Goal: Task Accomplishment & Management: Manage account settings

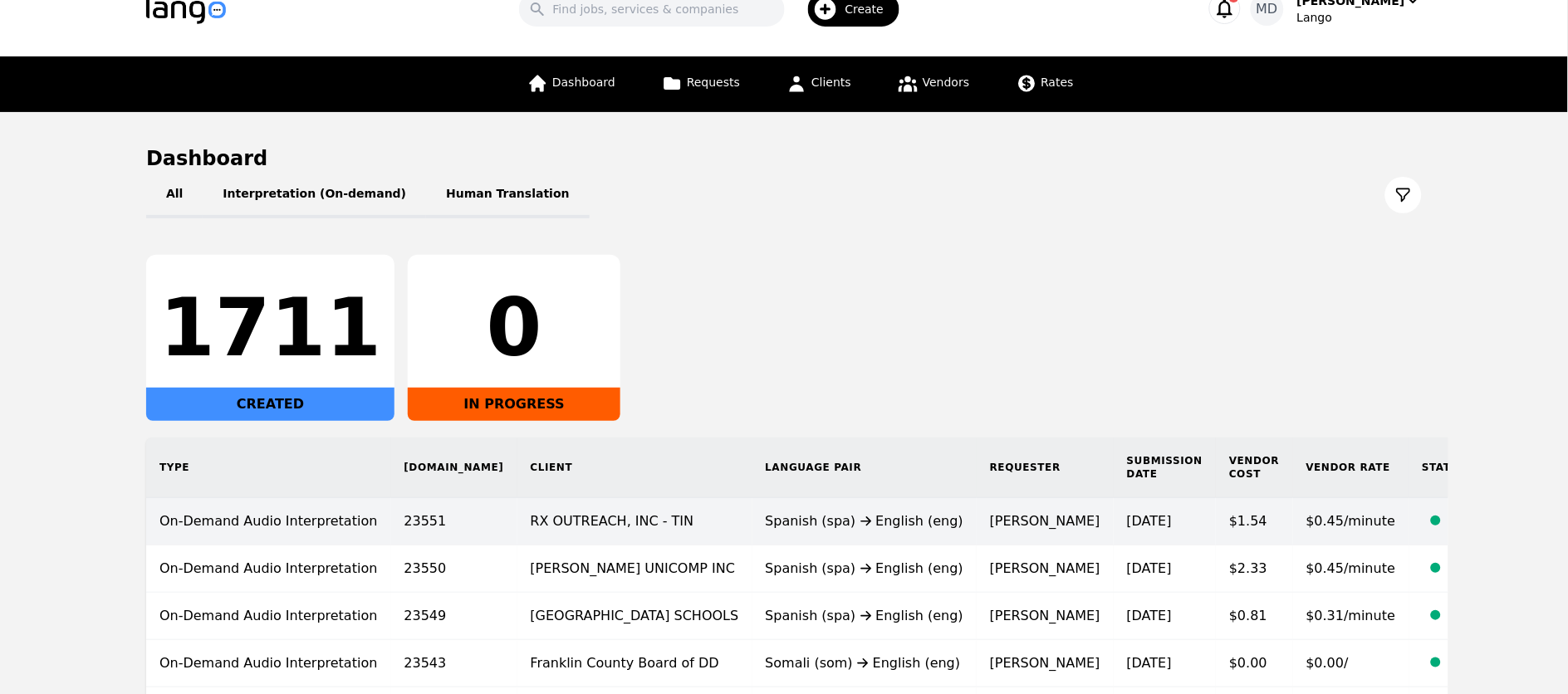
scroll to position [152, 0]
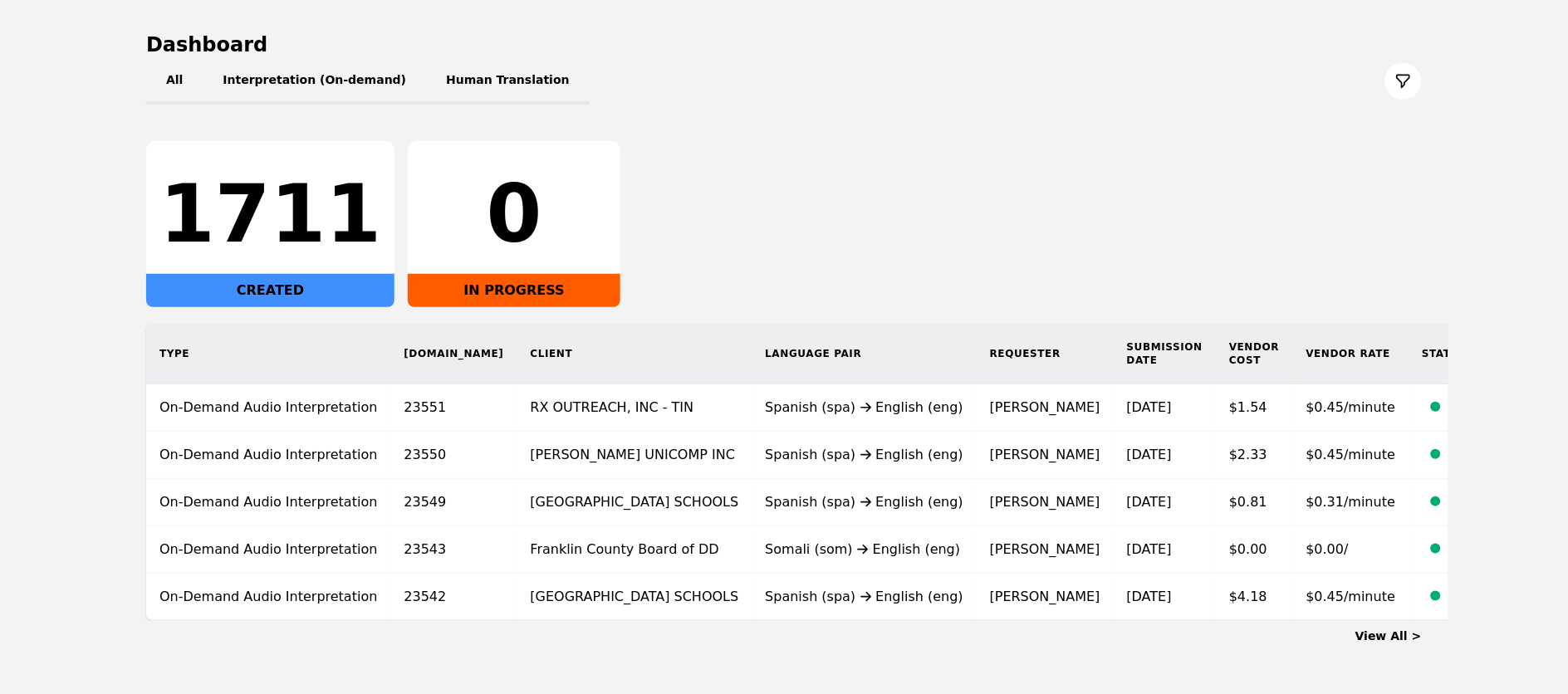
drag, startPoint x: 1399, startPoint y: 636, endPoint x: 1343, endPoint y: 592, distance: 71.2
click at [1398, 636] on link "View All >" at bounding box center [1388, 636] width 66 height 13
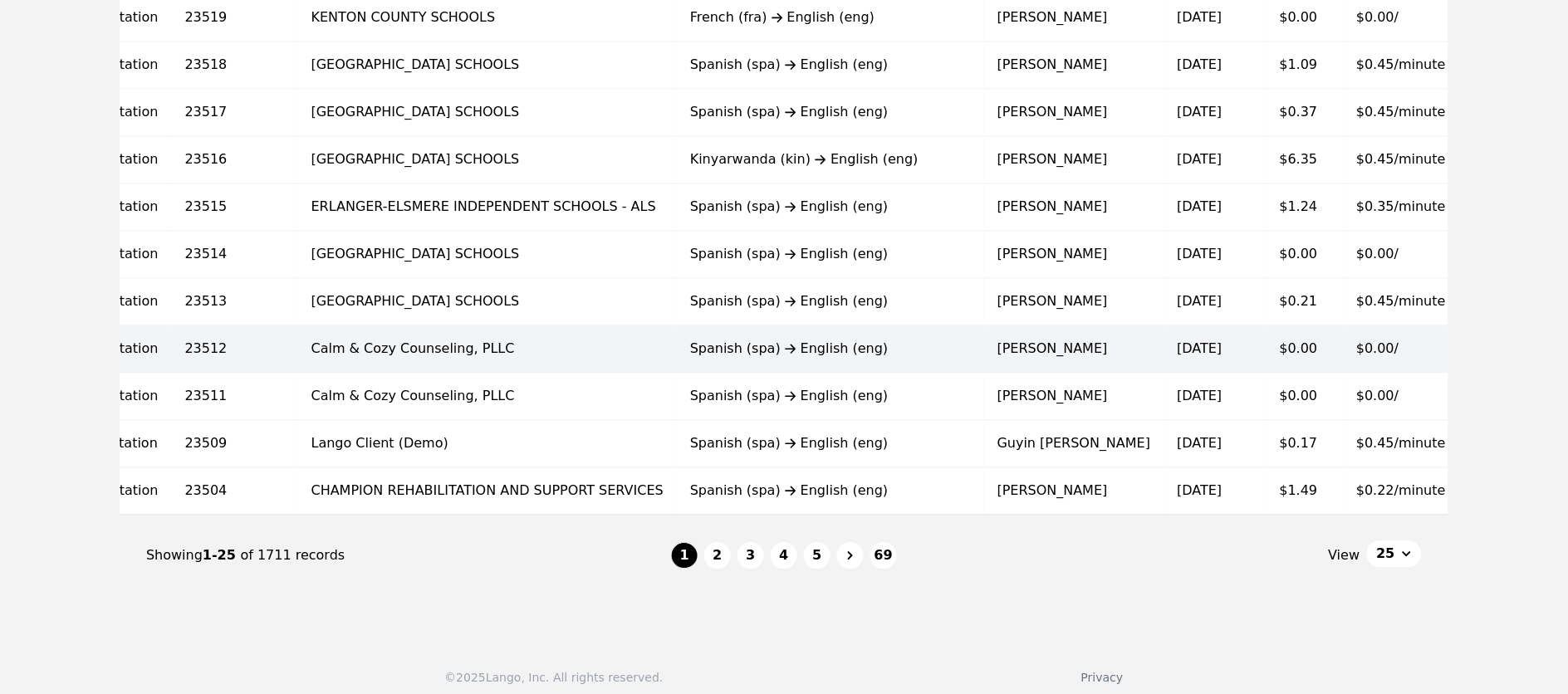
scroll to position [1010, 0]
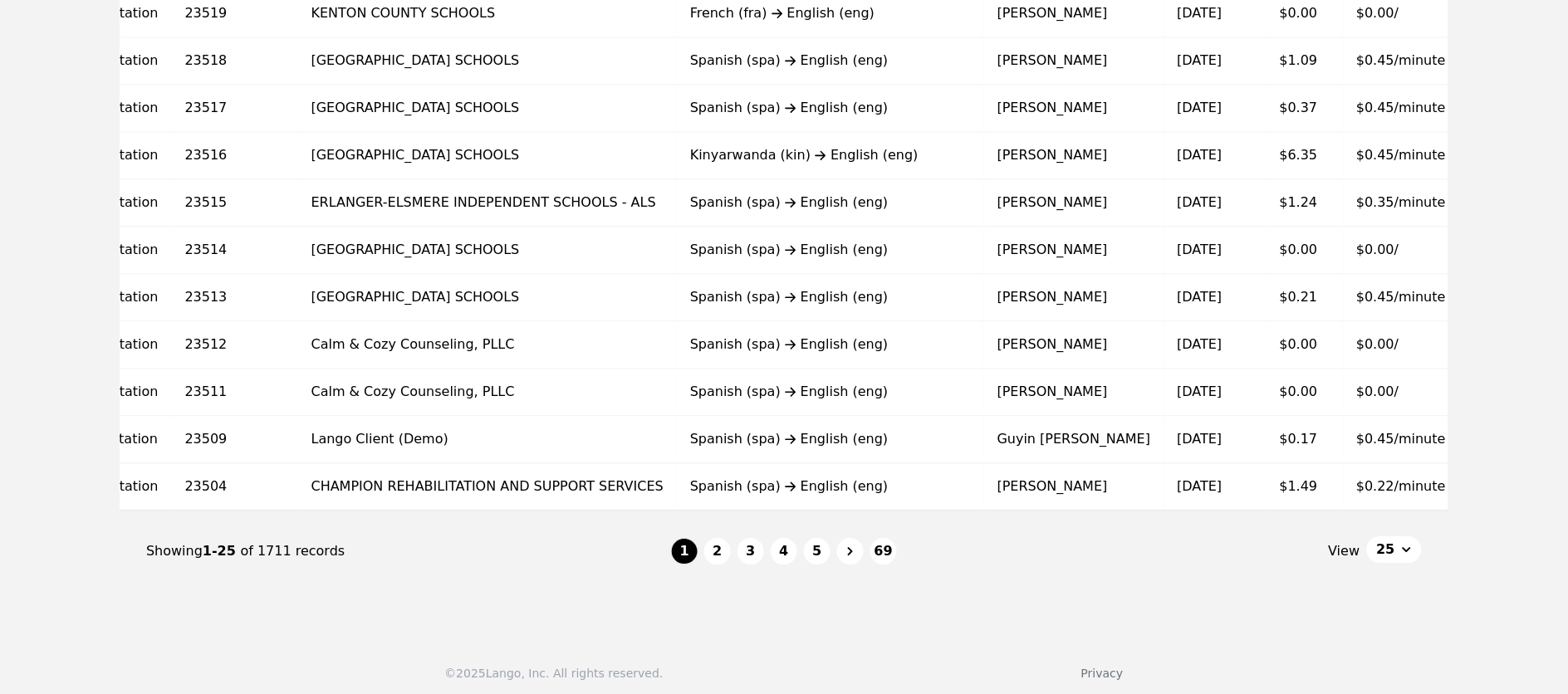
click at [713, 564] on button "2" at bounding box center [718, 551] width 27 height 27
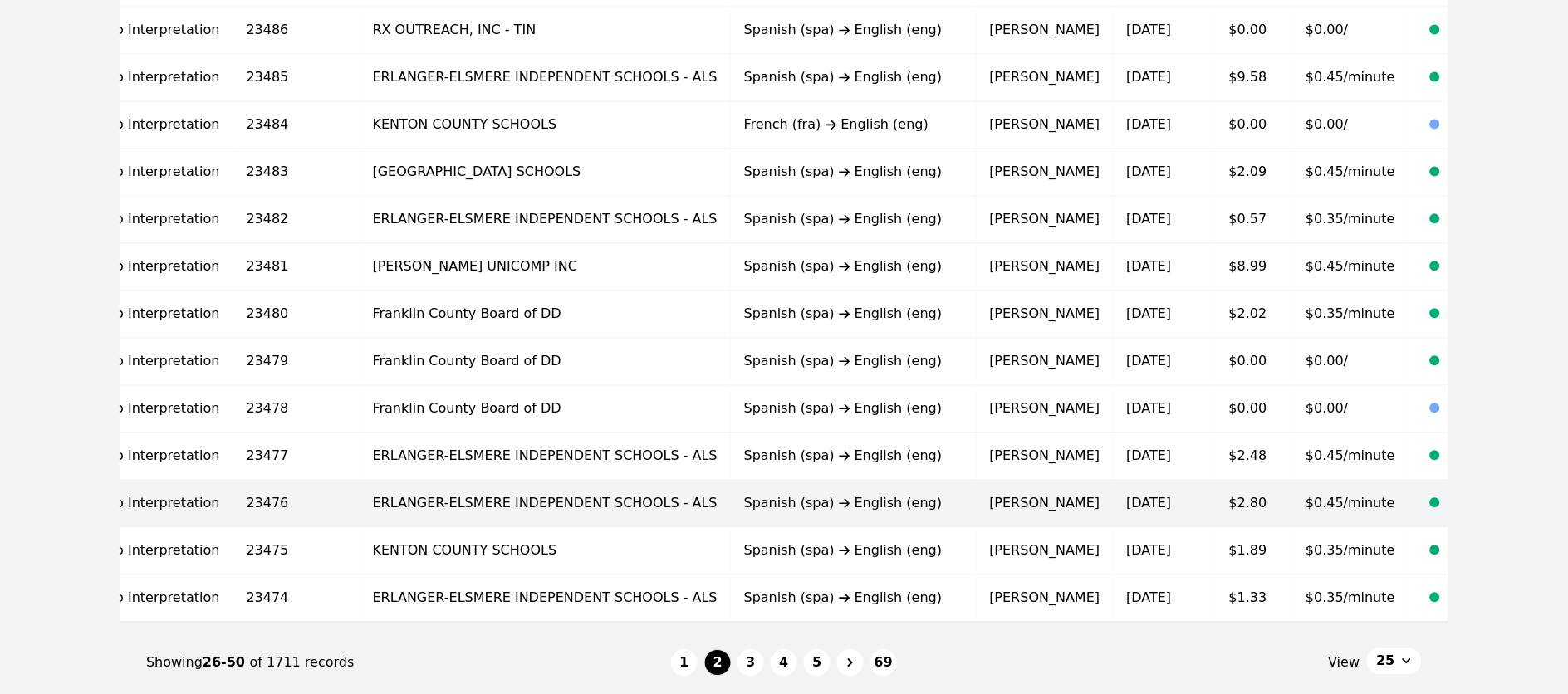
scroll to position [919, 0]
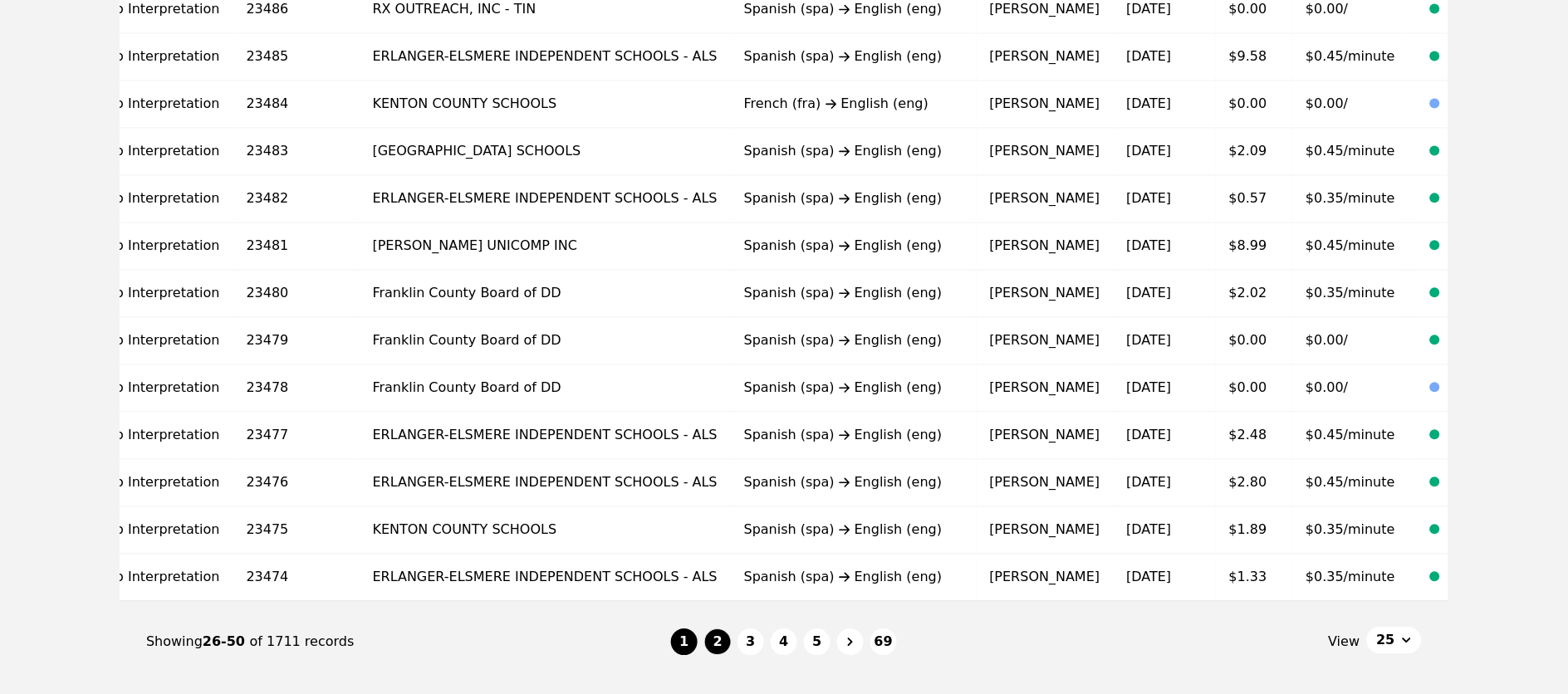
click at [690, 654] on button "1" at bounding box center [684, 642] width 27 height 27
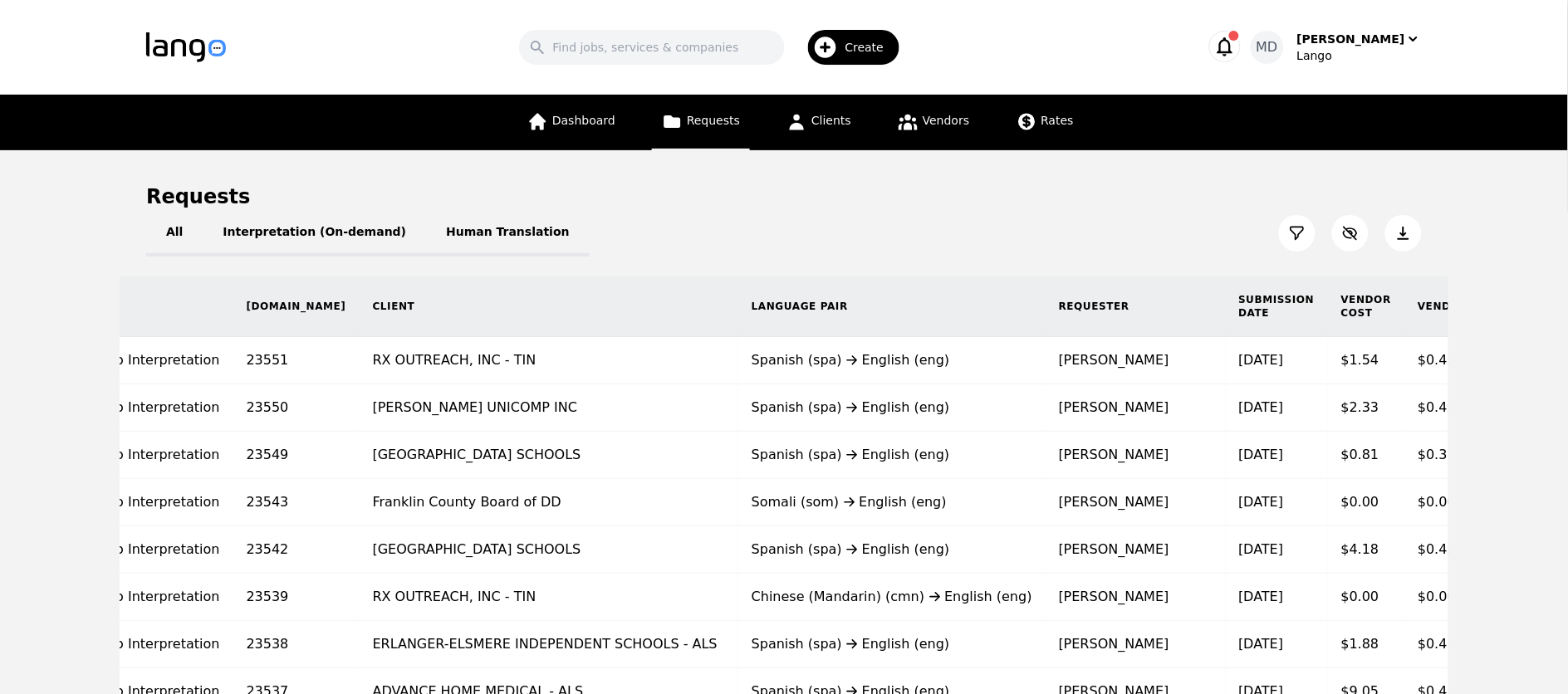
click at [702, 119] on span "Requests" at bounding box center [713, 120] width 53 height 13
click at [956, 115] on span "Vendors" at bounding box center [947, 120] width 47 height 13
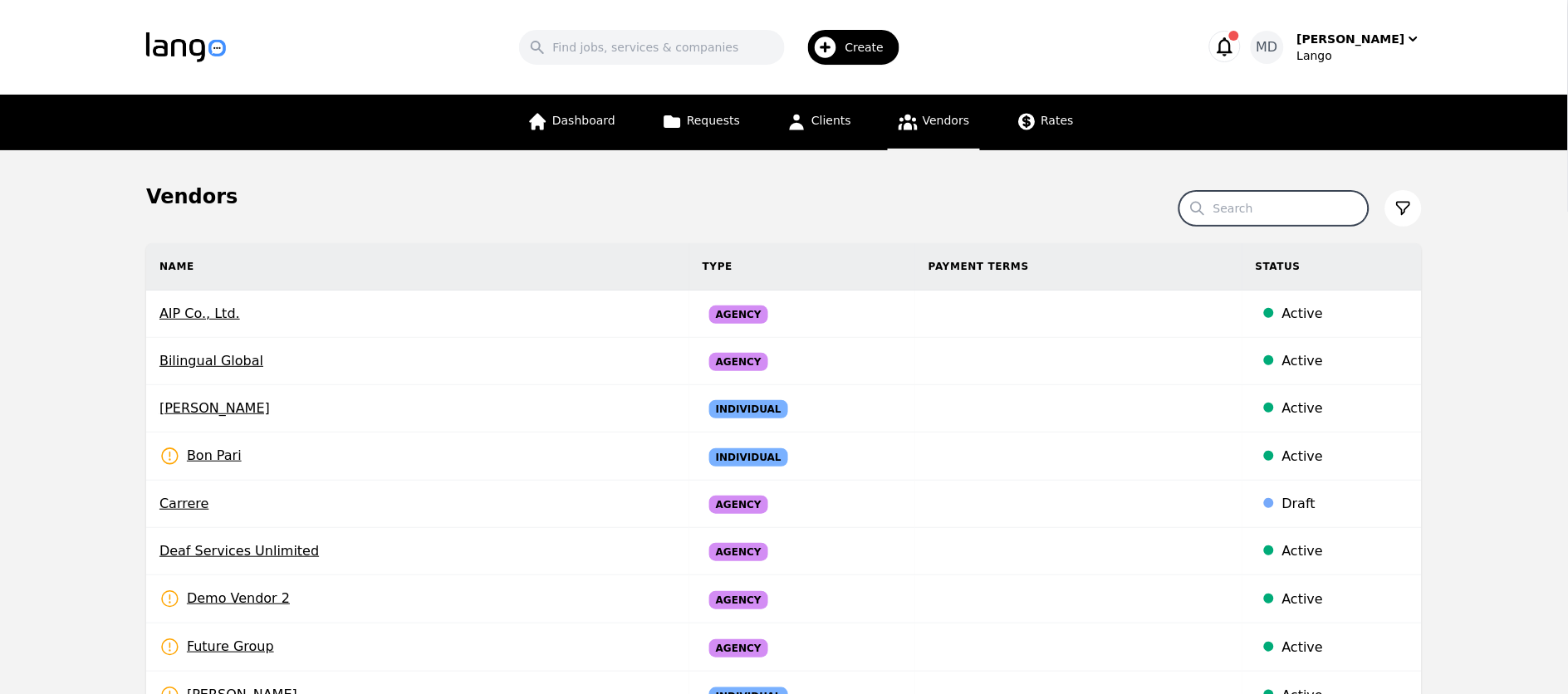
click at [1241, 202] on input "Search" at bounding box center [1273, 208] width 189 height 35
paste input "[PERSON_NAME]"
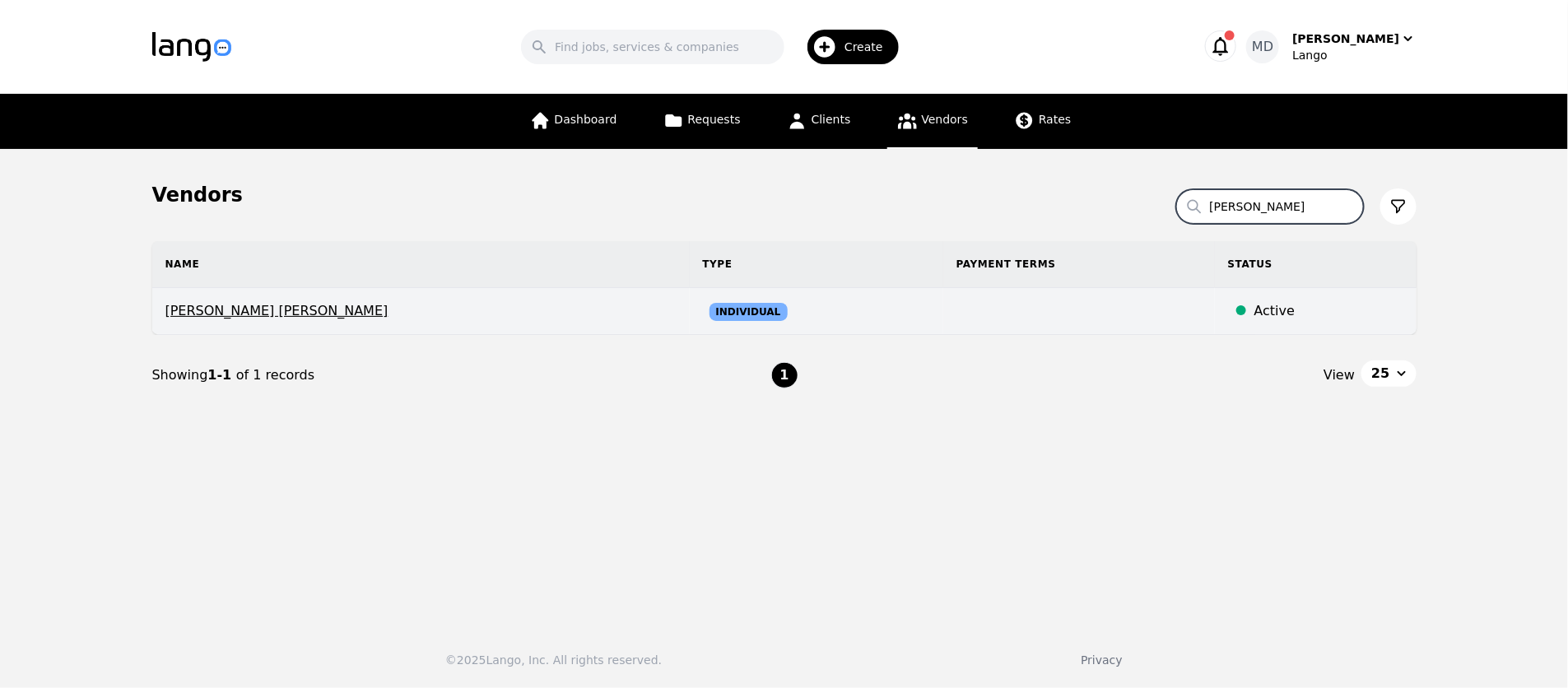
type input "[PERSON_NAME]"
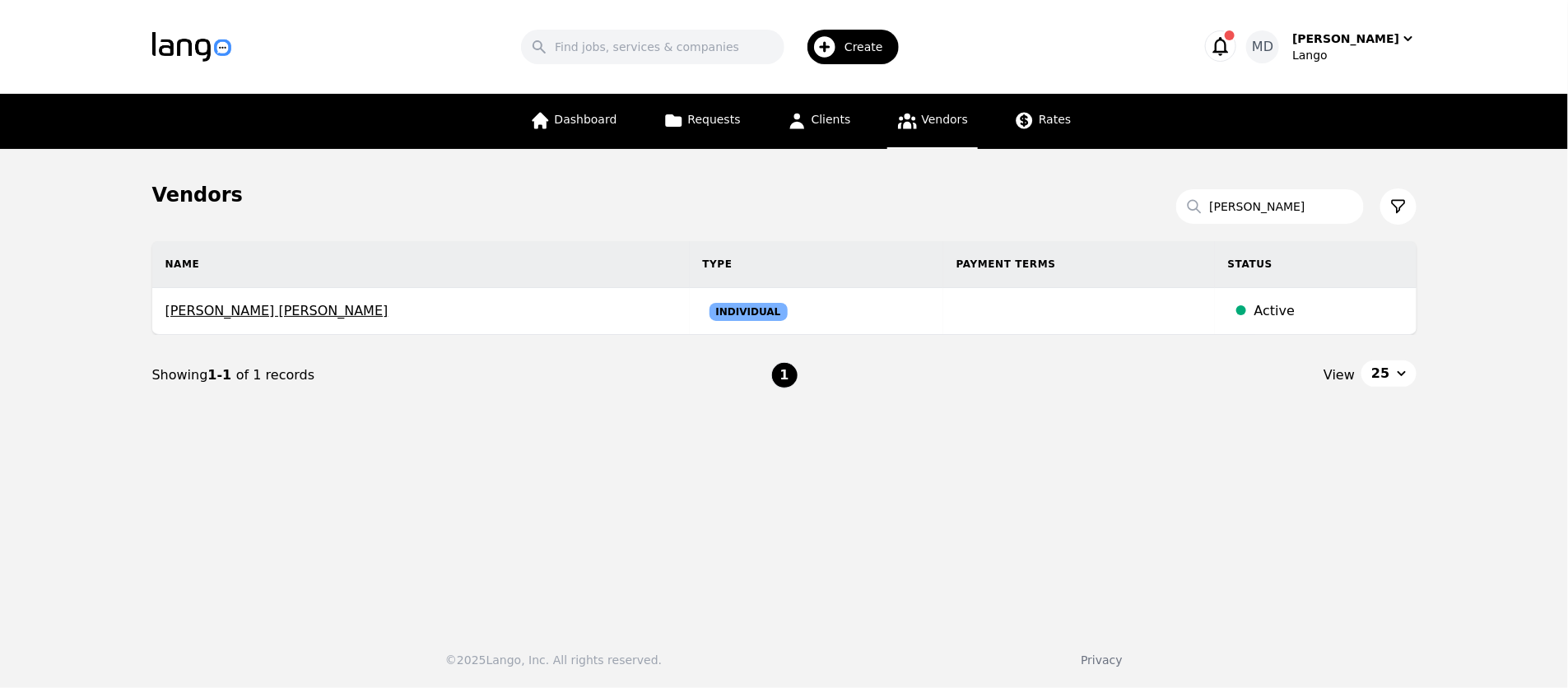
click at [249, 307] on span "[PERSON_NAME] [PERSON_NAME]" at bounding box center [421, 312] width 511 height 20
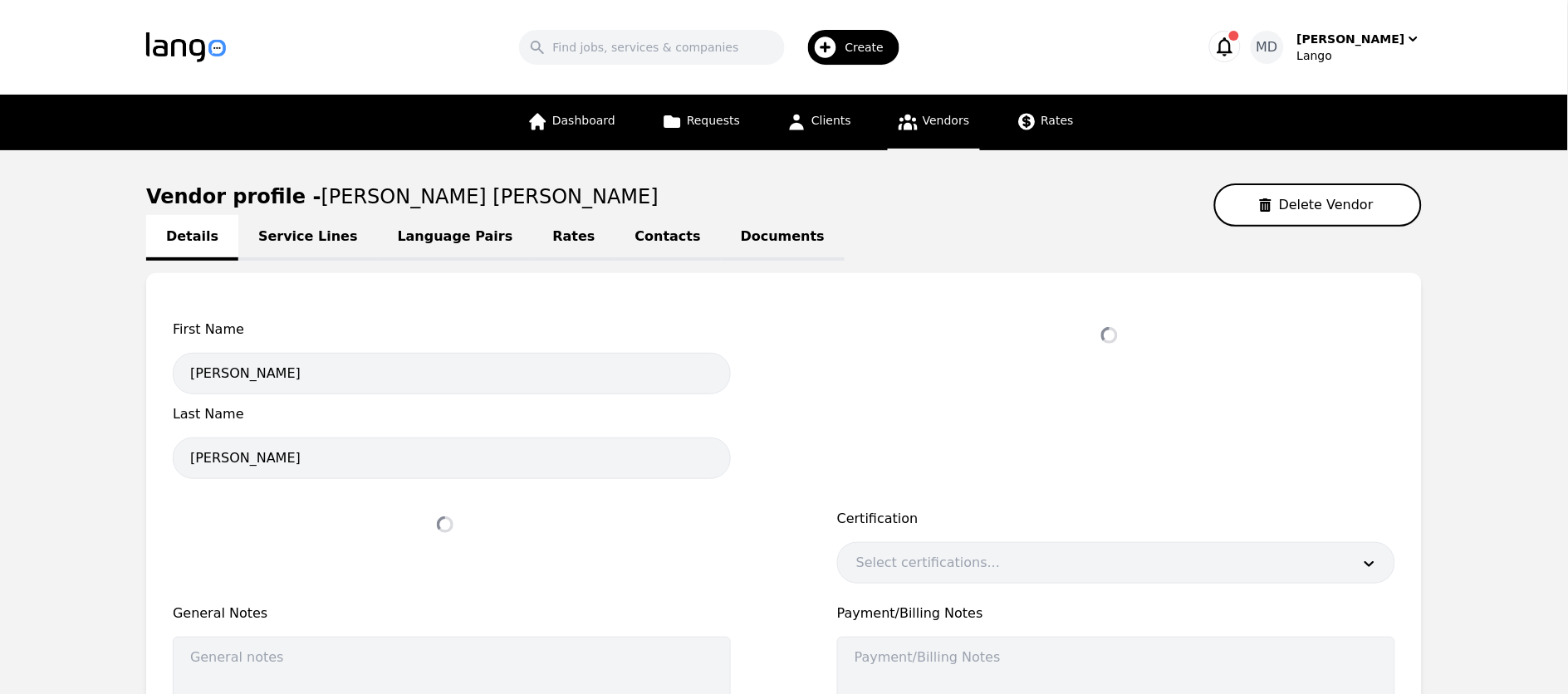
select select "active"
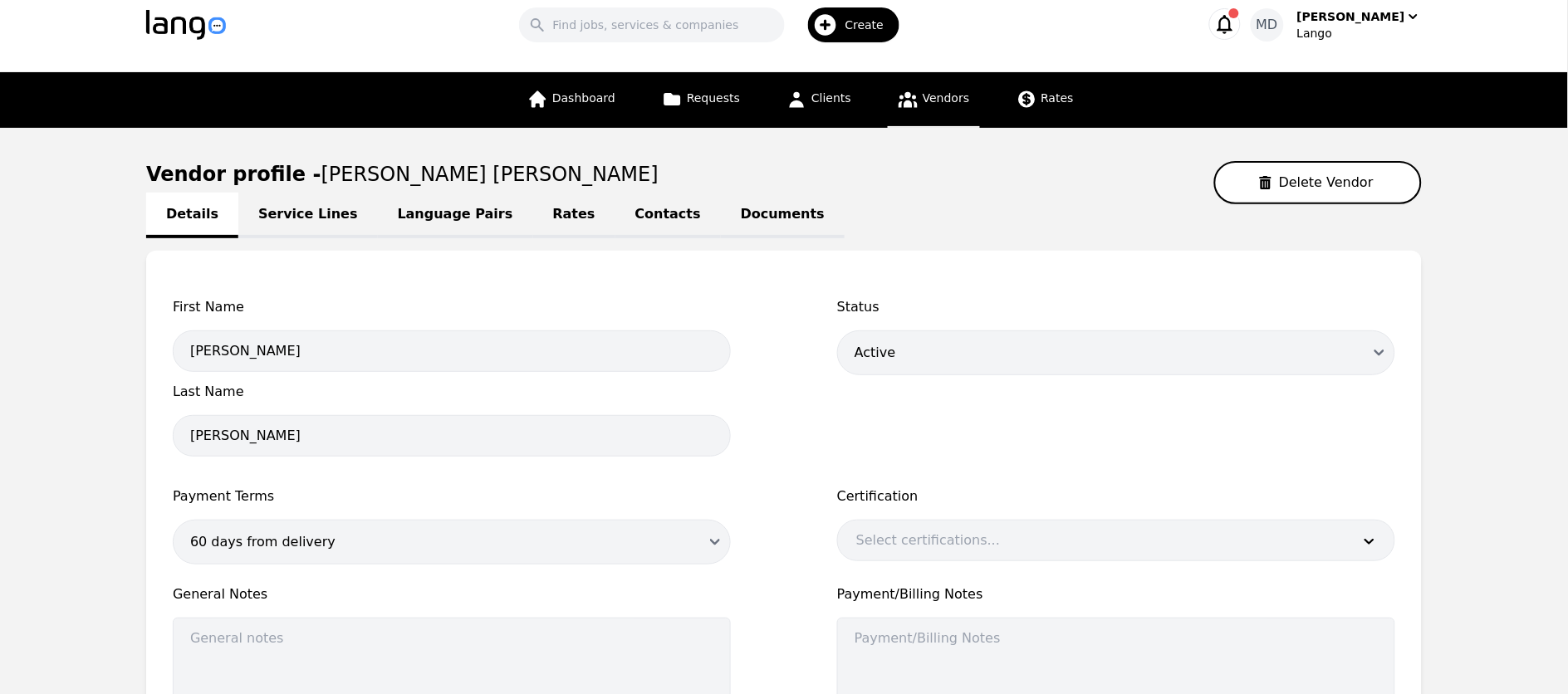
scroll to position [35, 0]
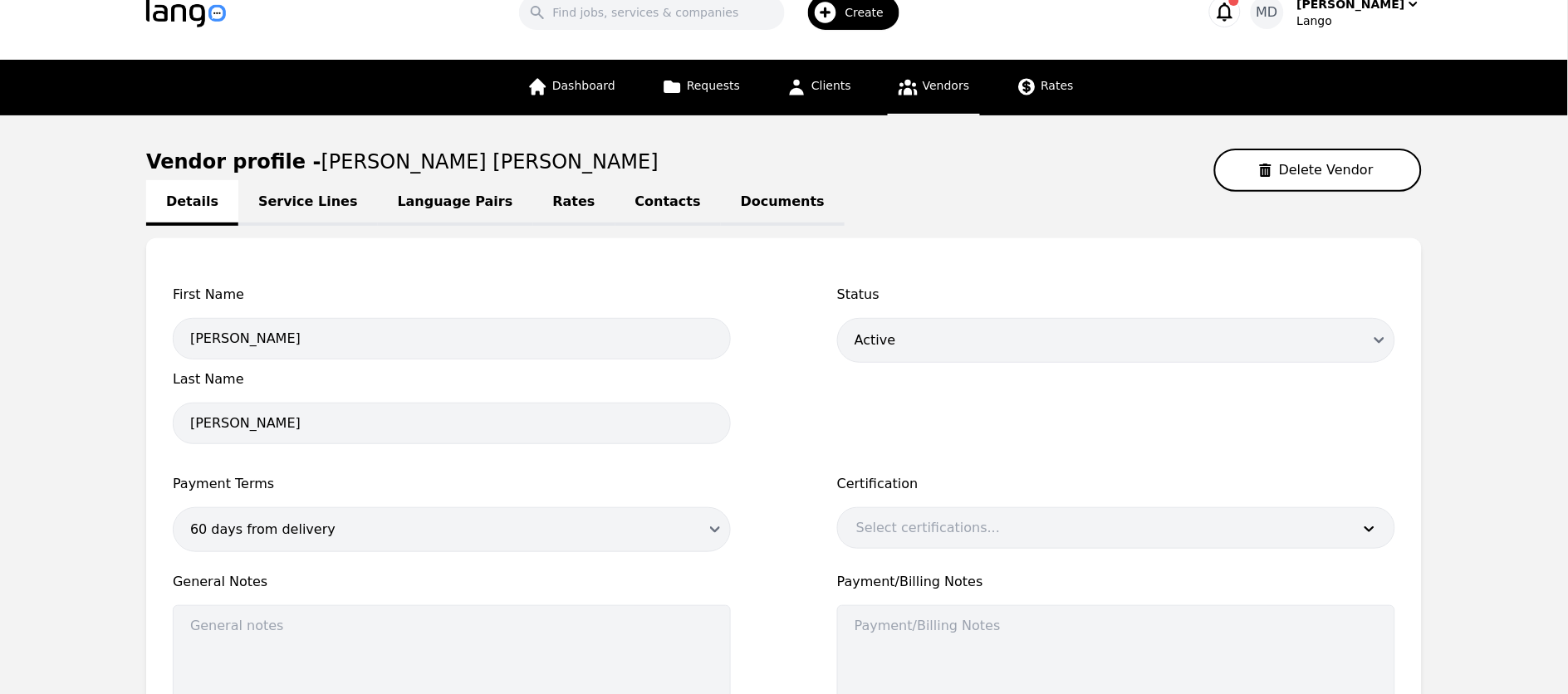
click at [533, 193] on link "Rates" at bounding box center [575, 203] width 83 height 46
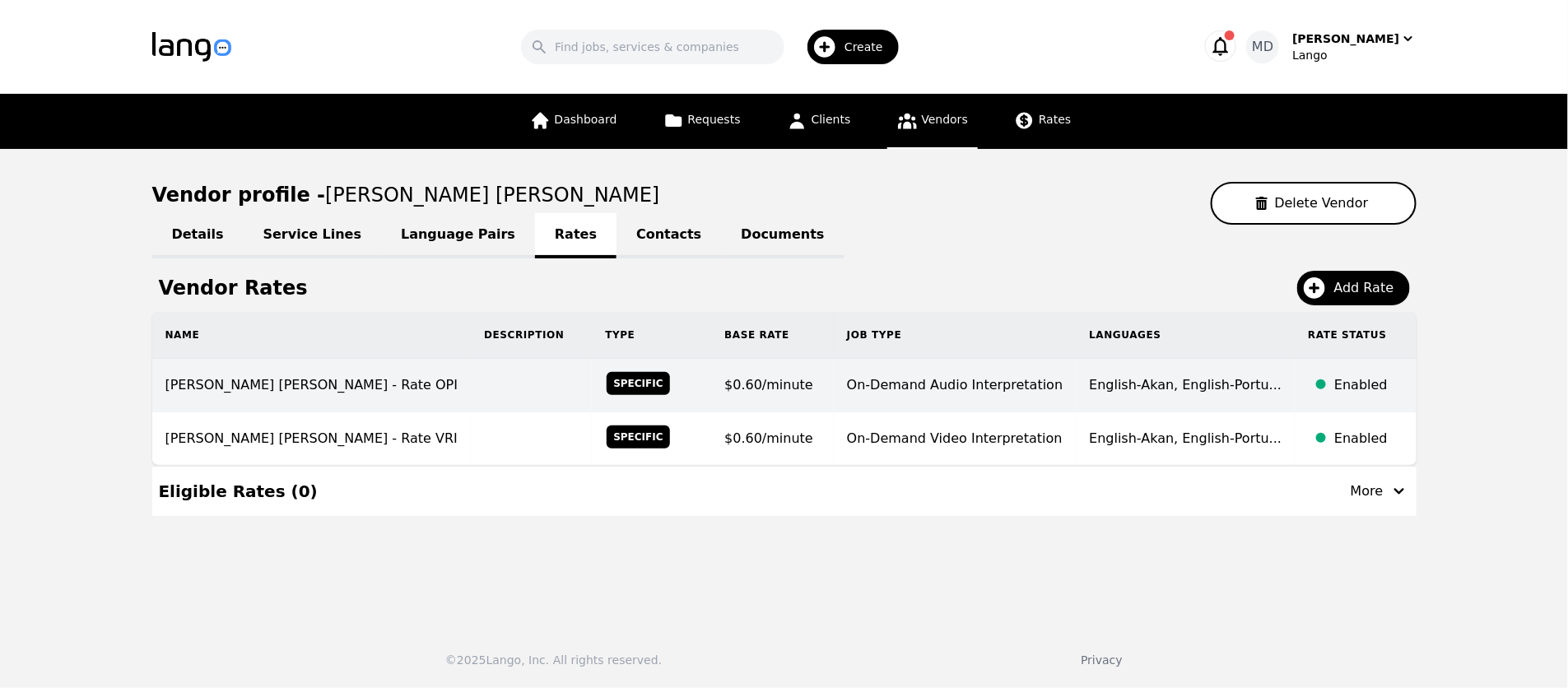
click at [1112, 399] on td "English-Akan, English-Portu... English-Akan, English-Portuguese, English-Spanis…" at bounding box center [1185, 385] width 219 height 53
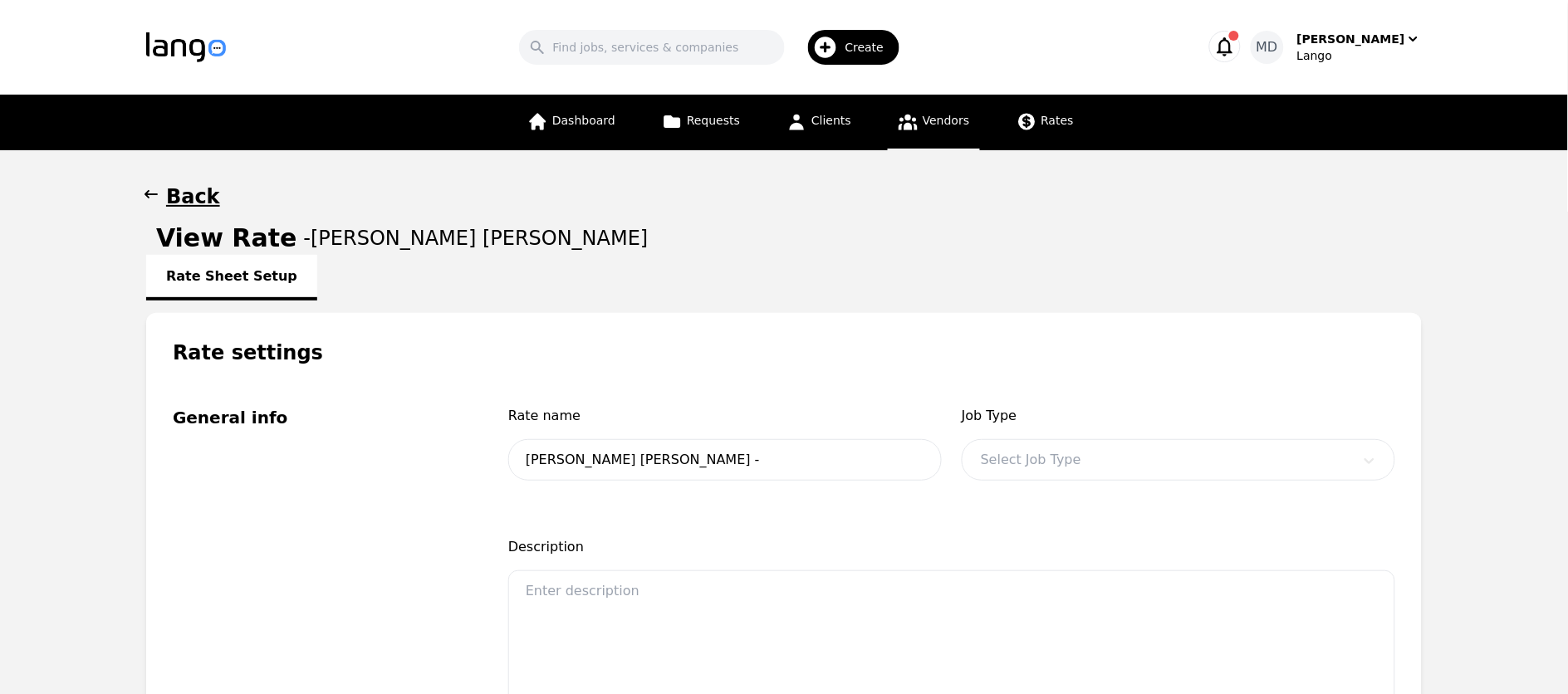
type input "[PERSON_NAME] [PERSON_NAME] - Rate OPI"
type input "0.60"
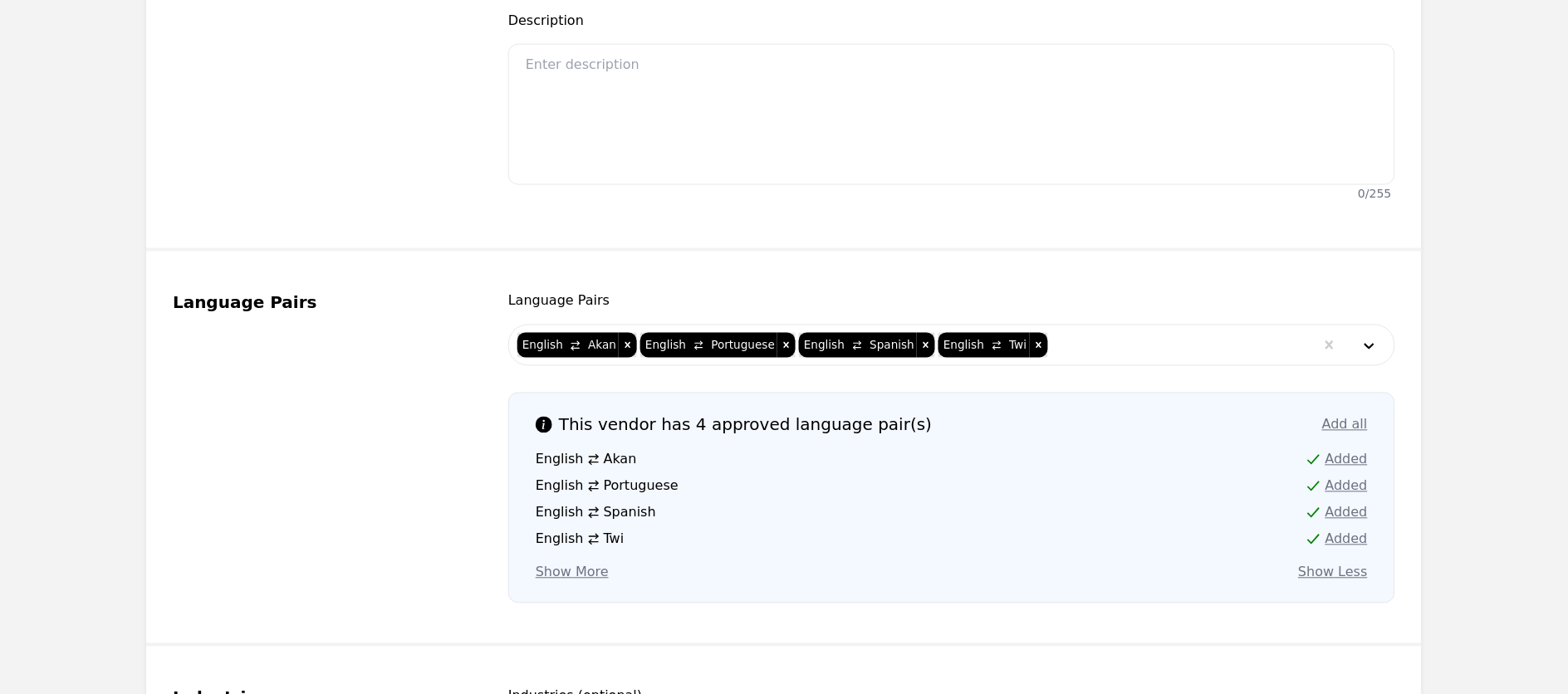
scroll to position [707, 0]
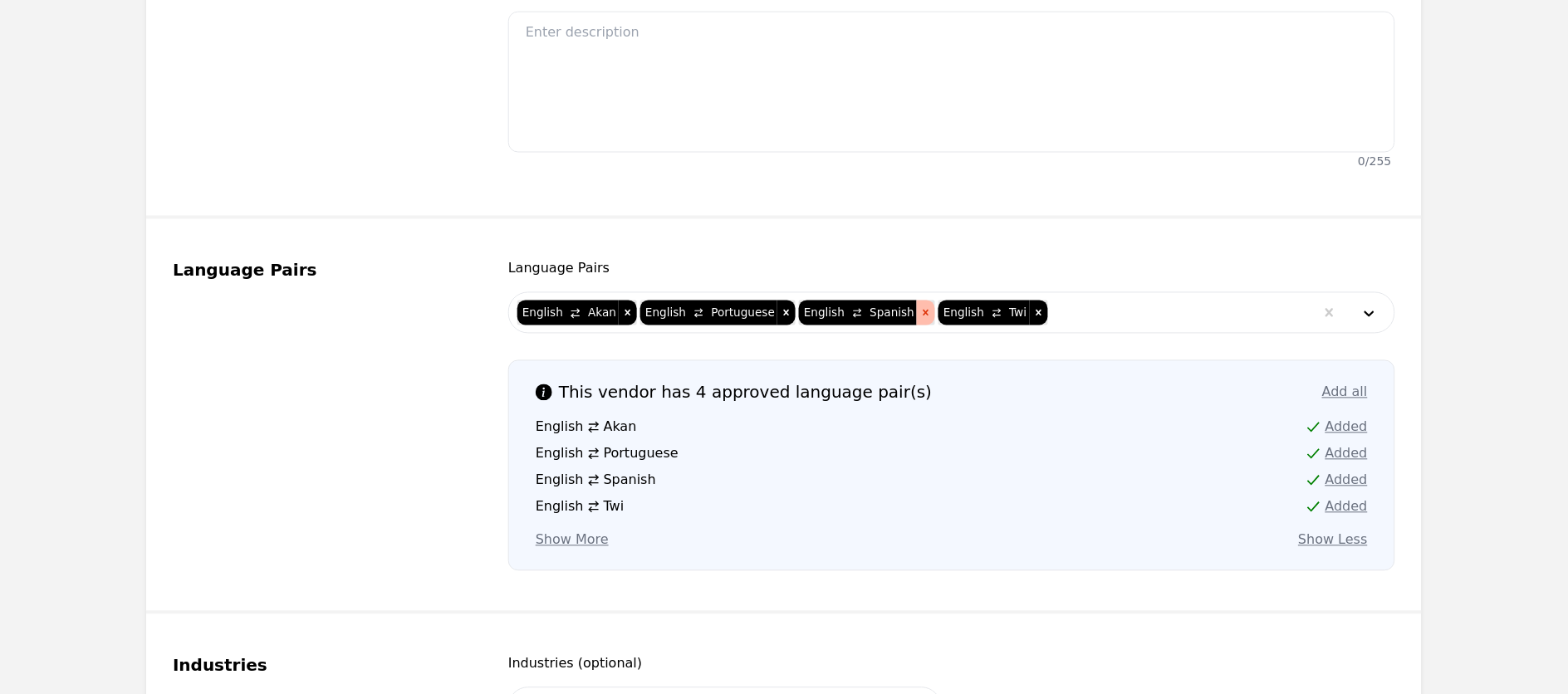
click at [921, 307] on icon "Remove [object Object]" at bounding box center [926, 312] width 12 height 12
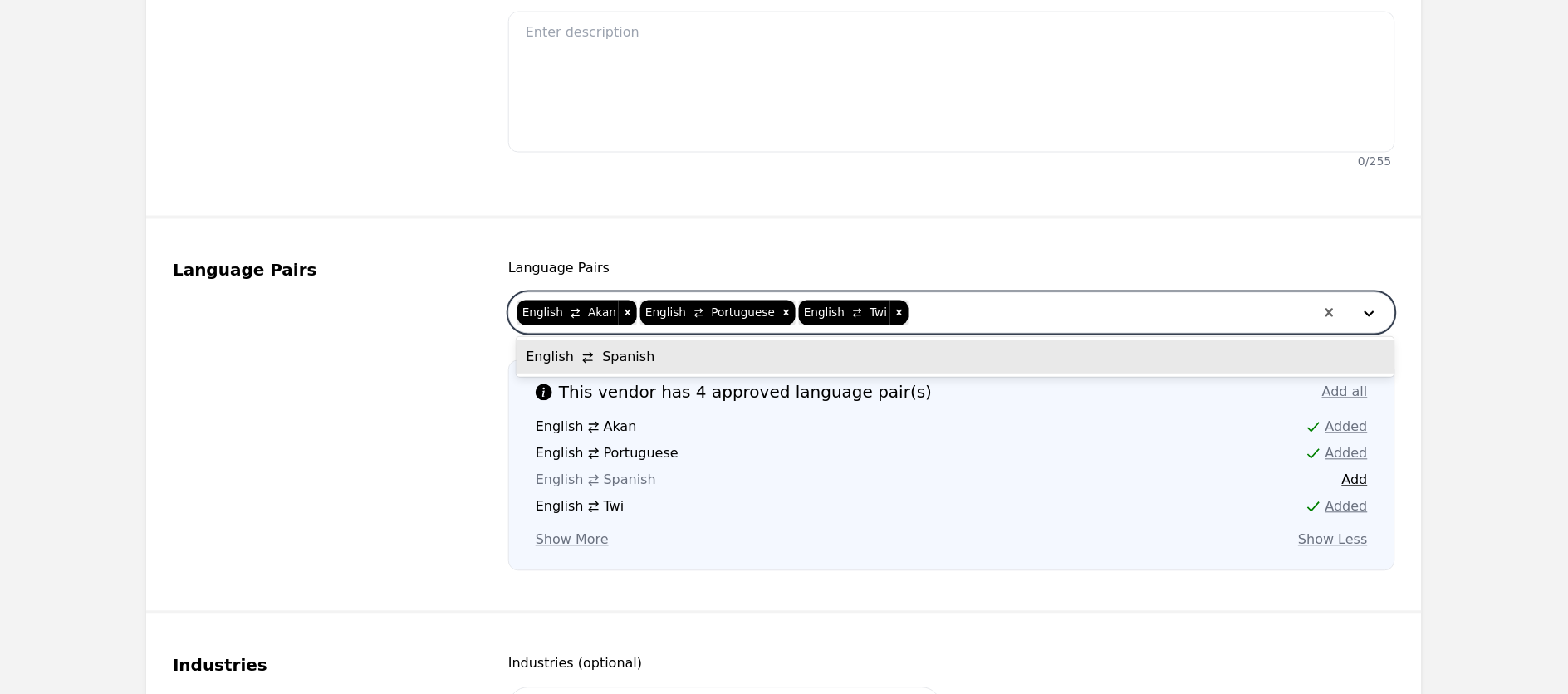
click at [1024, 322] on div at bounding box center [1113, 312] width 405 height 40
click at [613, 352] on div "English Spanish" at bounding box center [956, 356] width 879 height 33
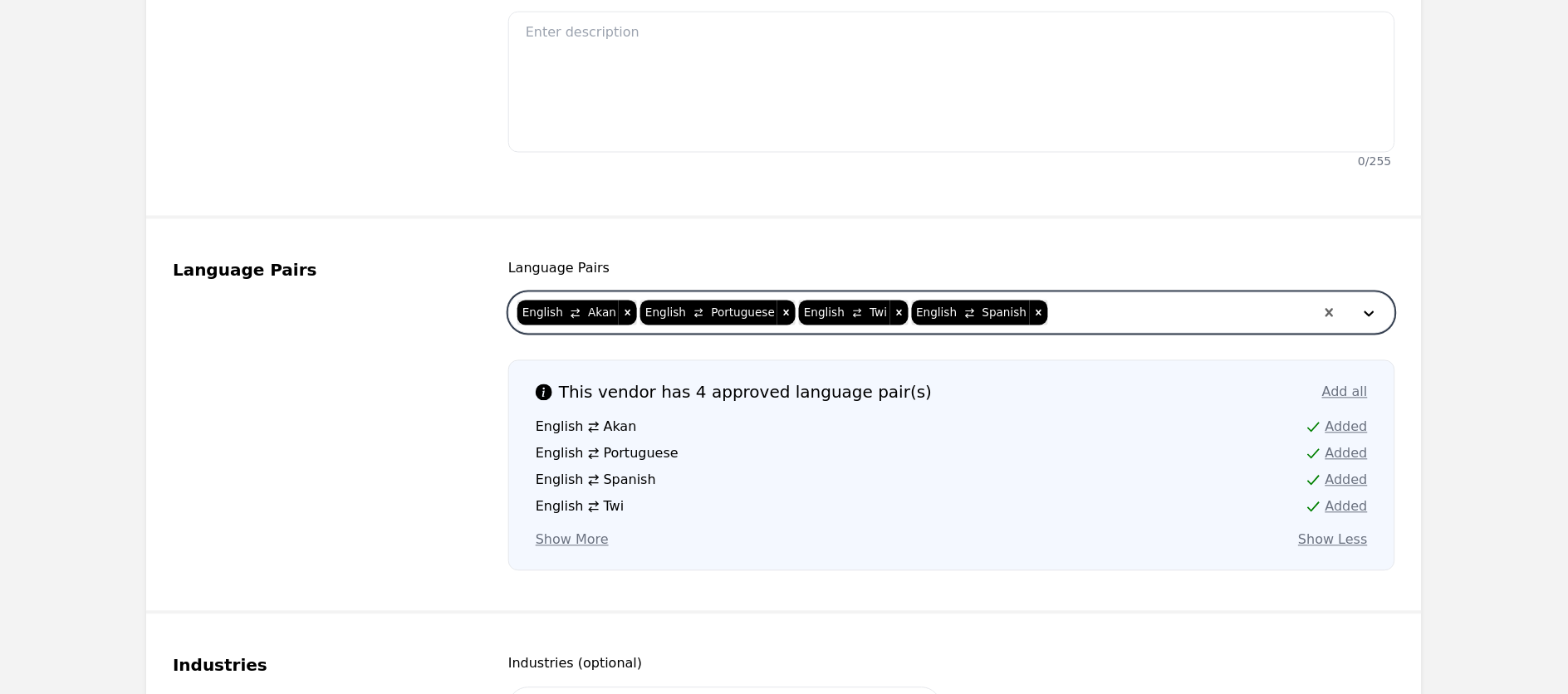
click at [426, 436] on div "Language Pairs" at bounding box center [320, 416] width 295 height 312
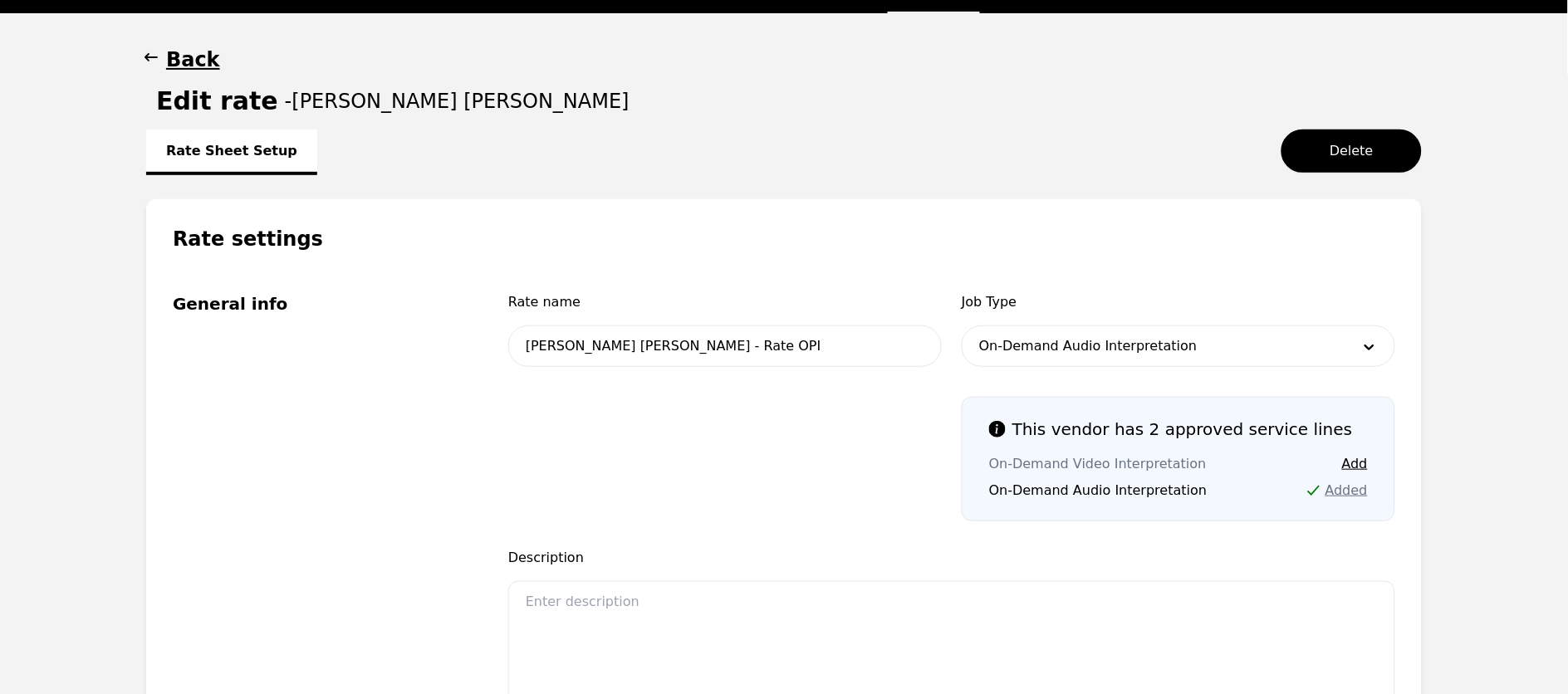
scroll to position [0, 0]
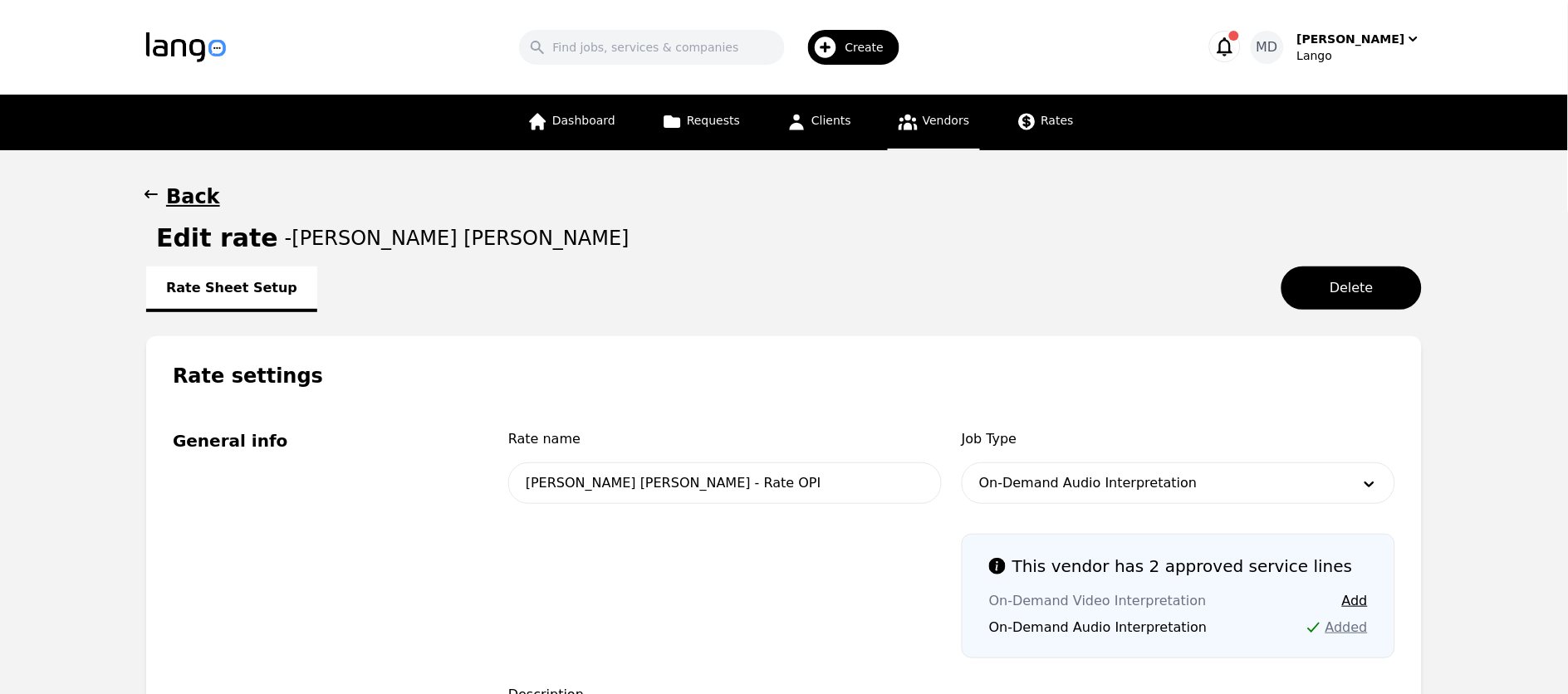
click at [940, 123] on span "Vendors" at bounding box center [947, 120] width 47 height 13
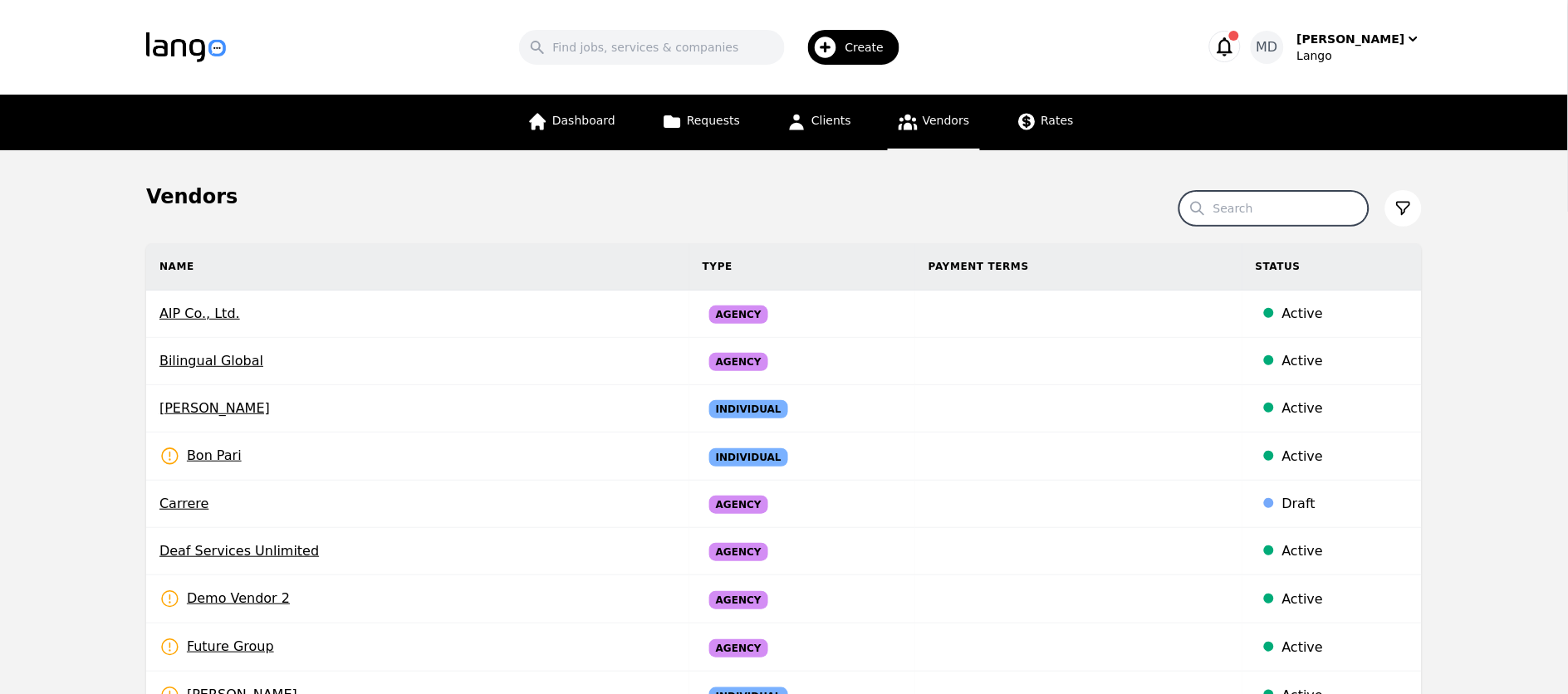
click at [1303, 195] on input "Search" at bounding box center [1273, 208] width 189 height 35
paste input "anny"
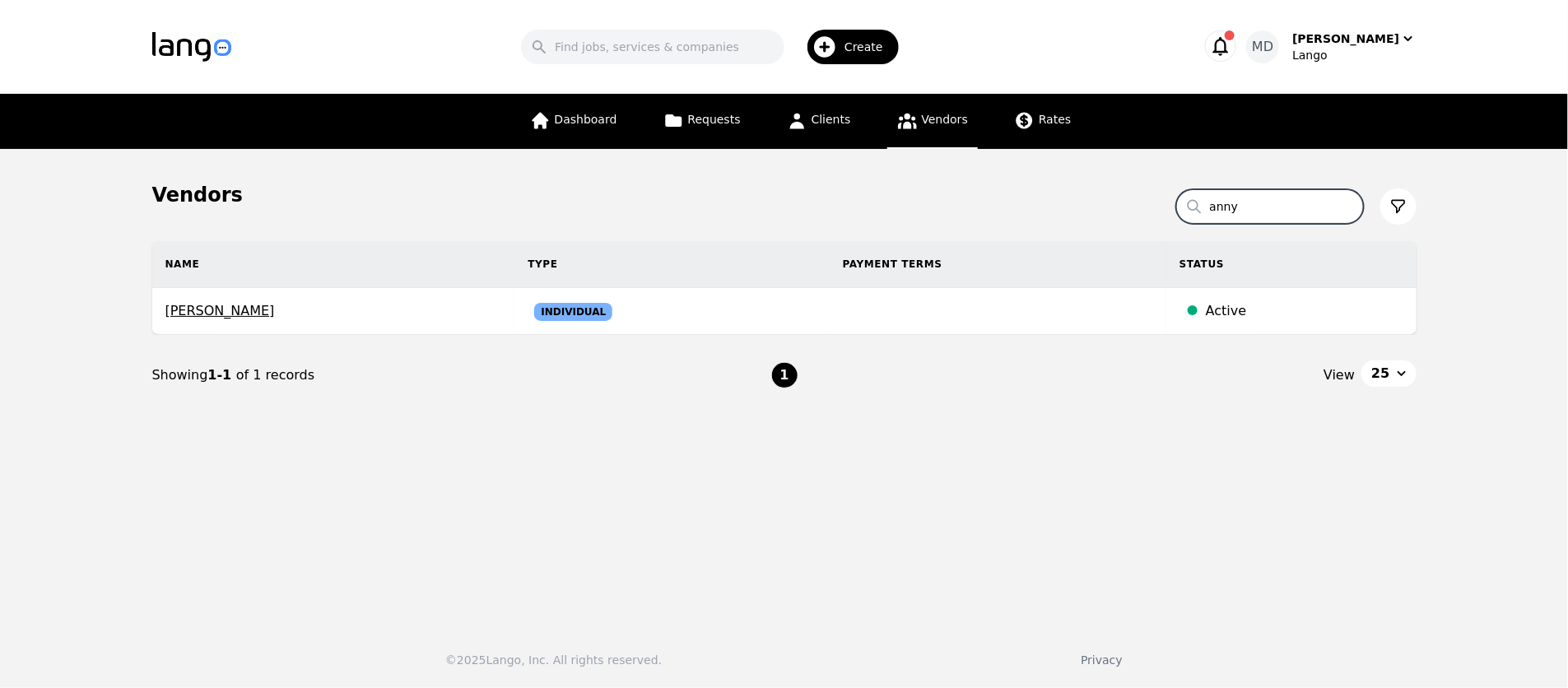
type input "anny"
click at [219, 314] on span "[PERSON_NAME]" at bounding box center [334, 312] width 336 height 20
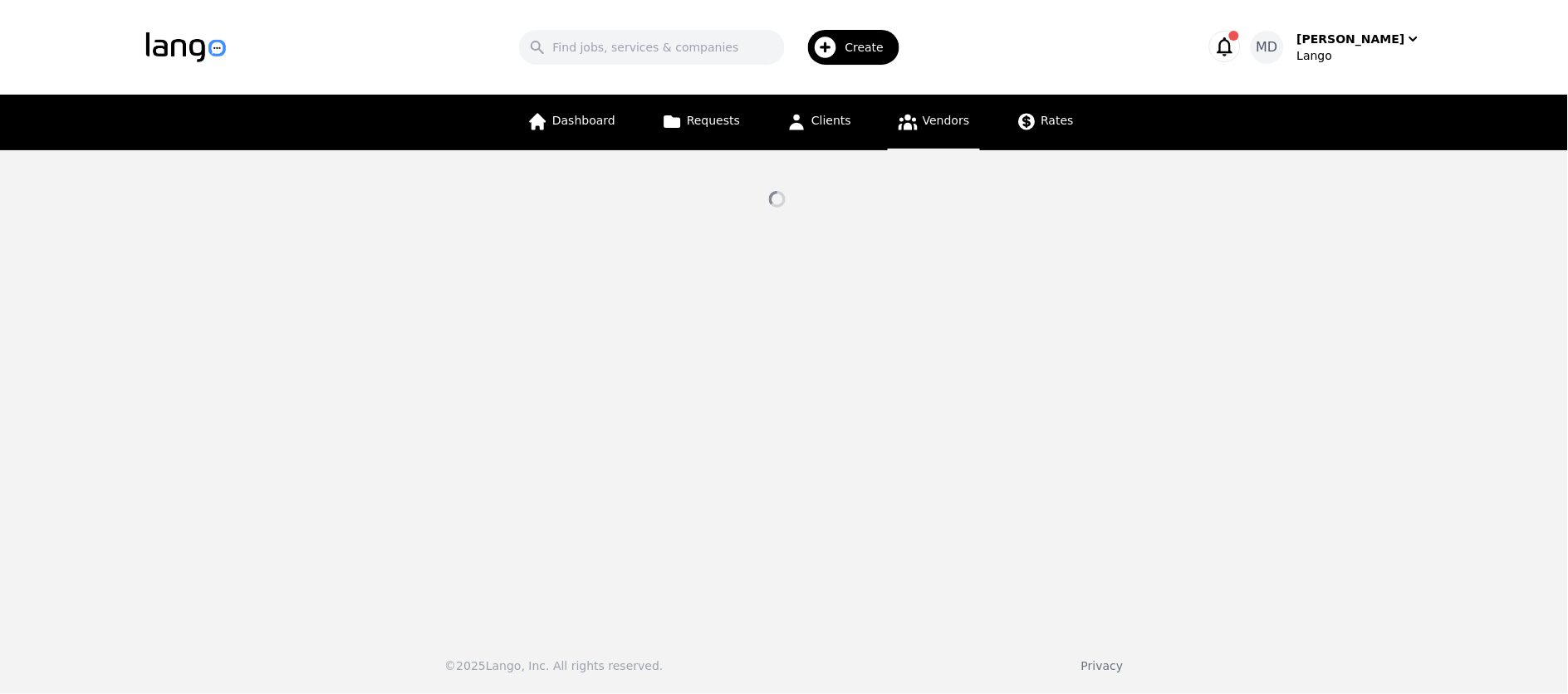
select select "active"
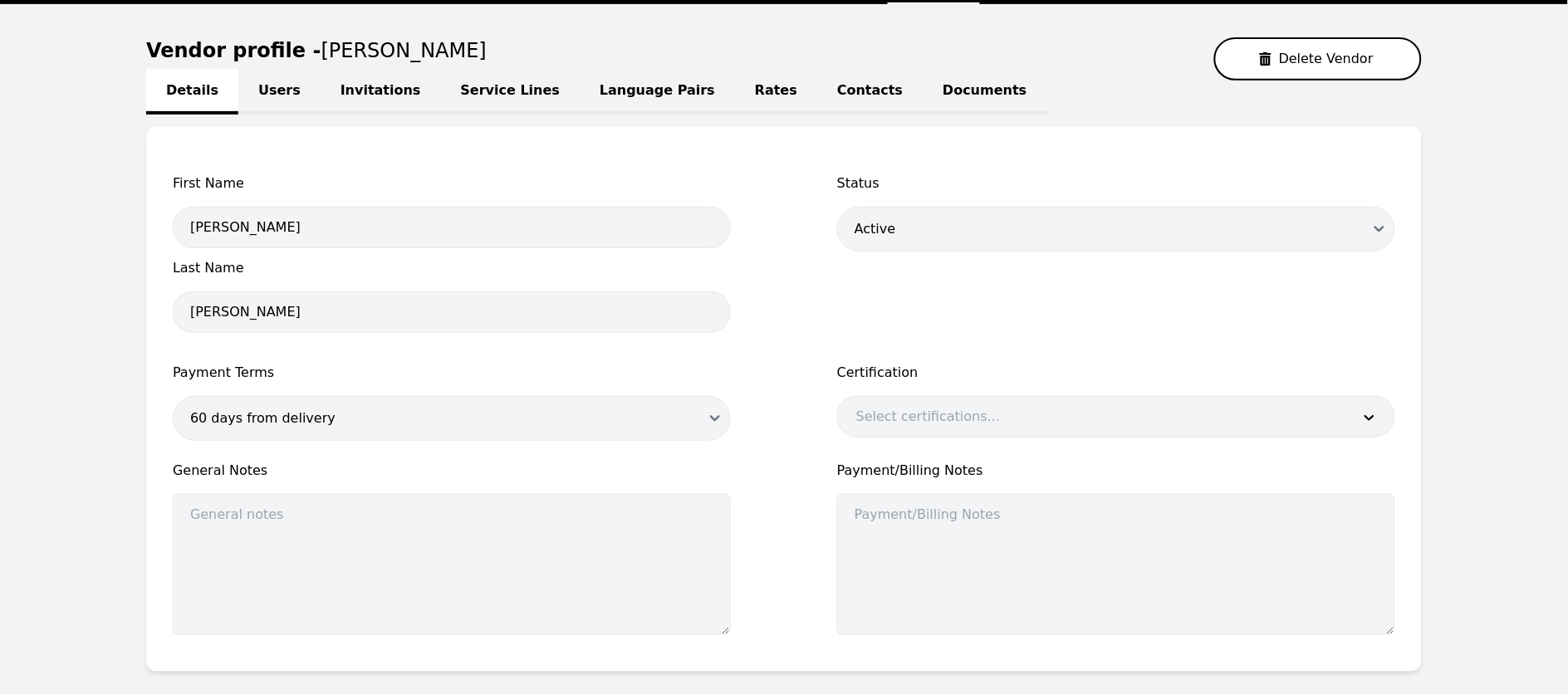
scroll to position [73, 0]
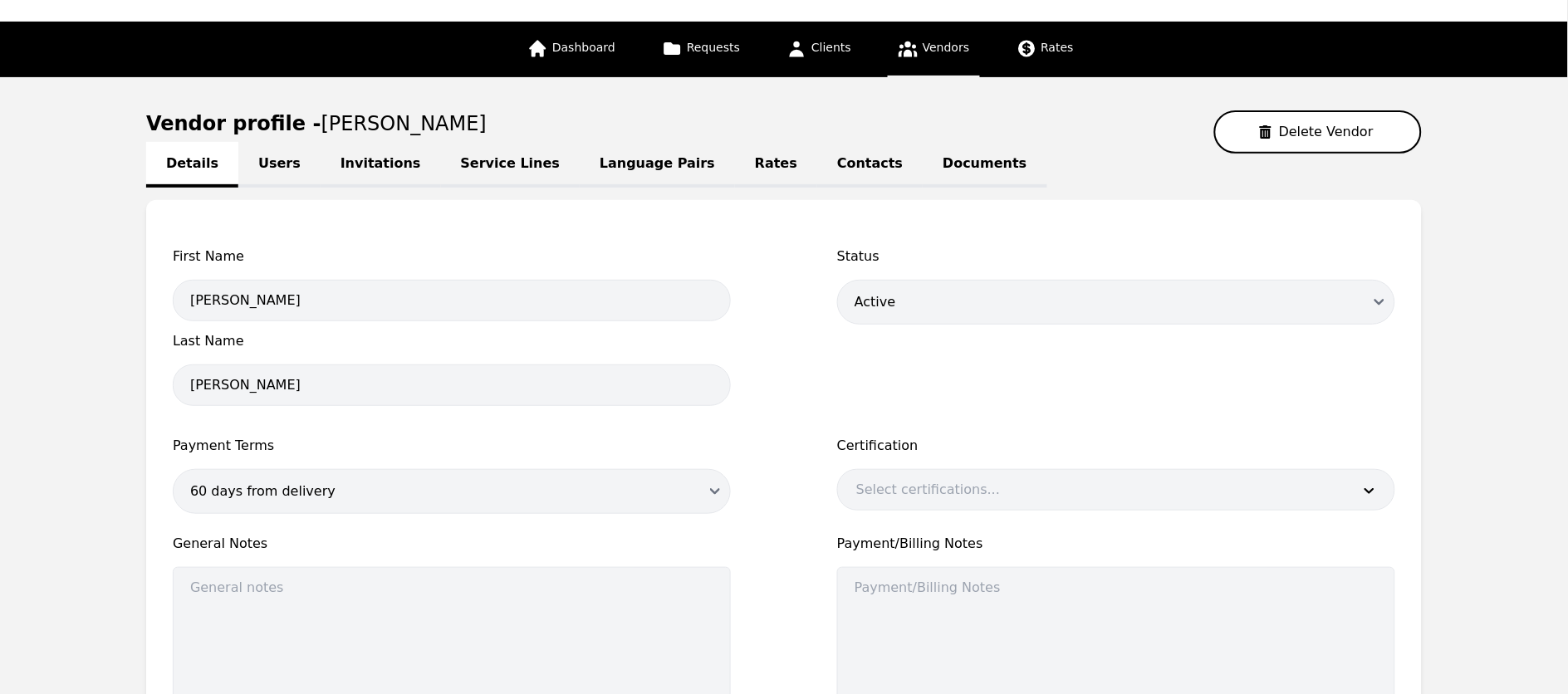
click at [736, 162] on link "Rates" at bounding box center [777, 164] width 83 height 46
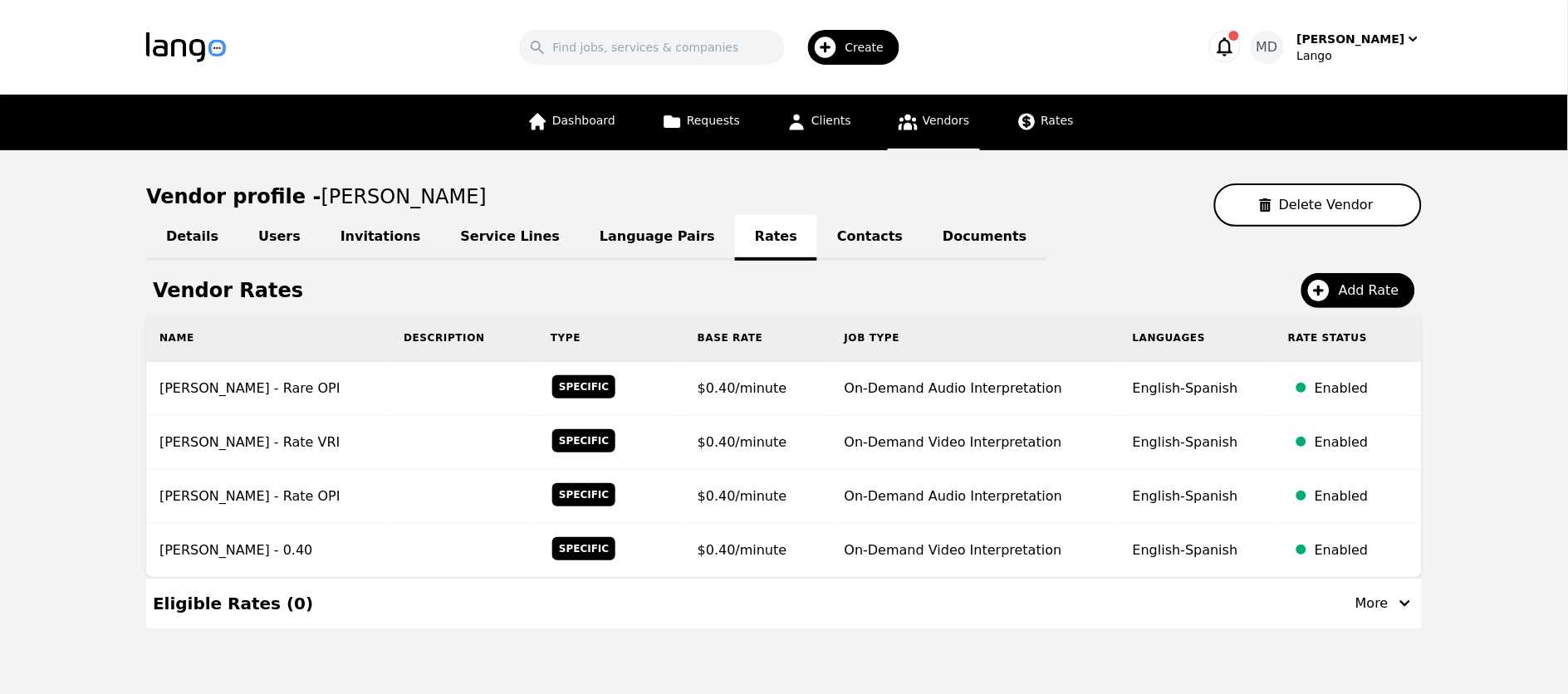
click at [948, 129] on link "Vendors" at bounding box center [934, 122] width 92 height 56
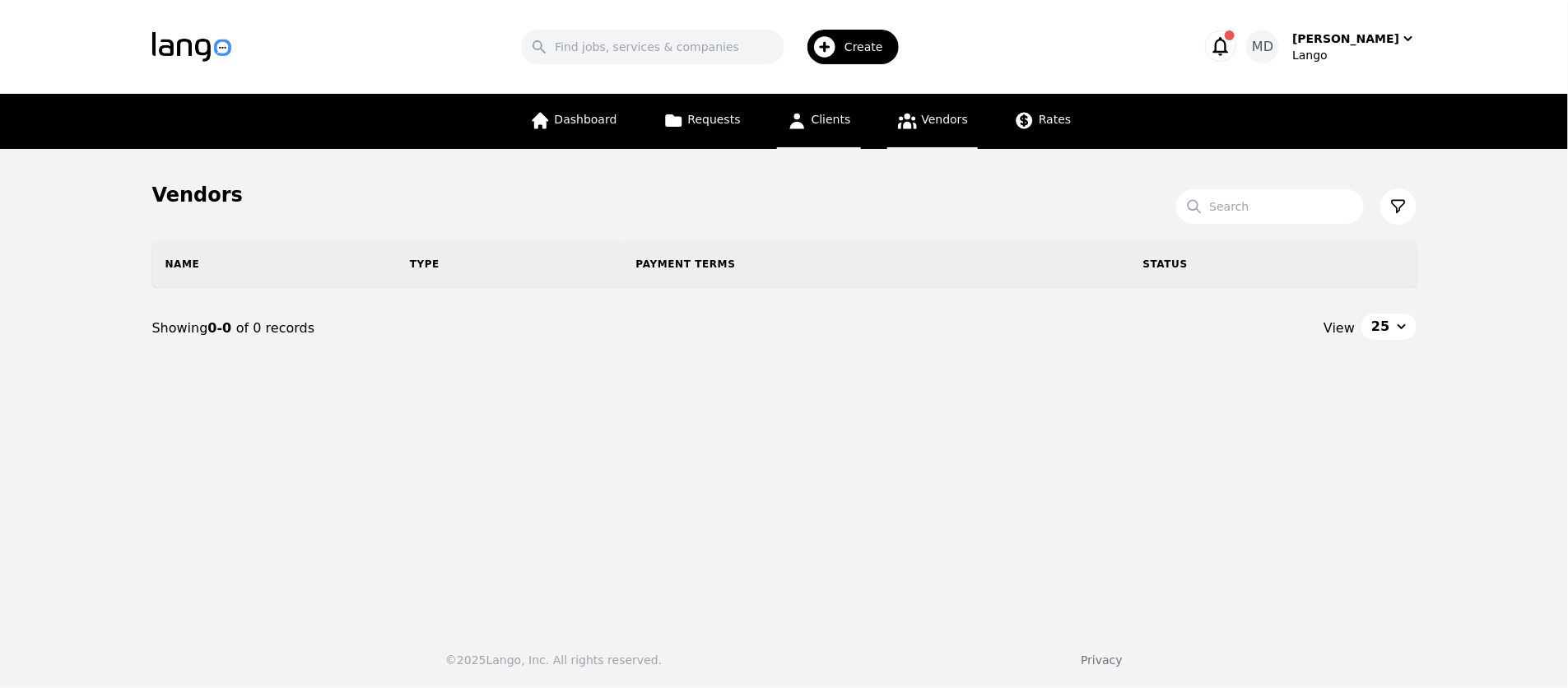
click at [831, 122] on span "Clients" at bounding box center [831, 119] width 39 height 13
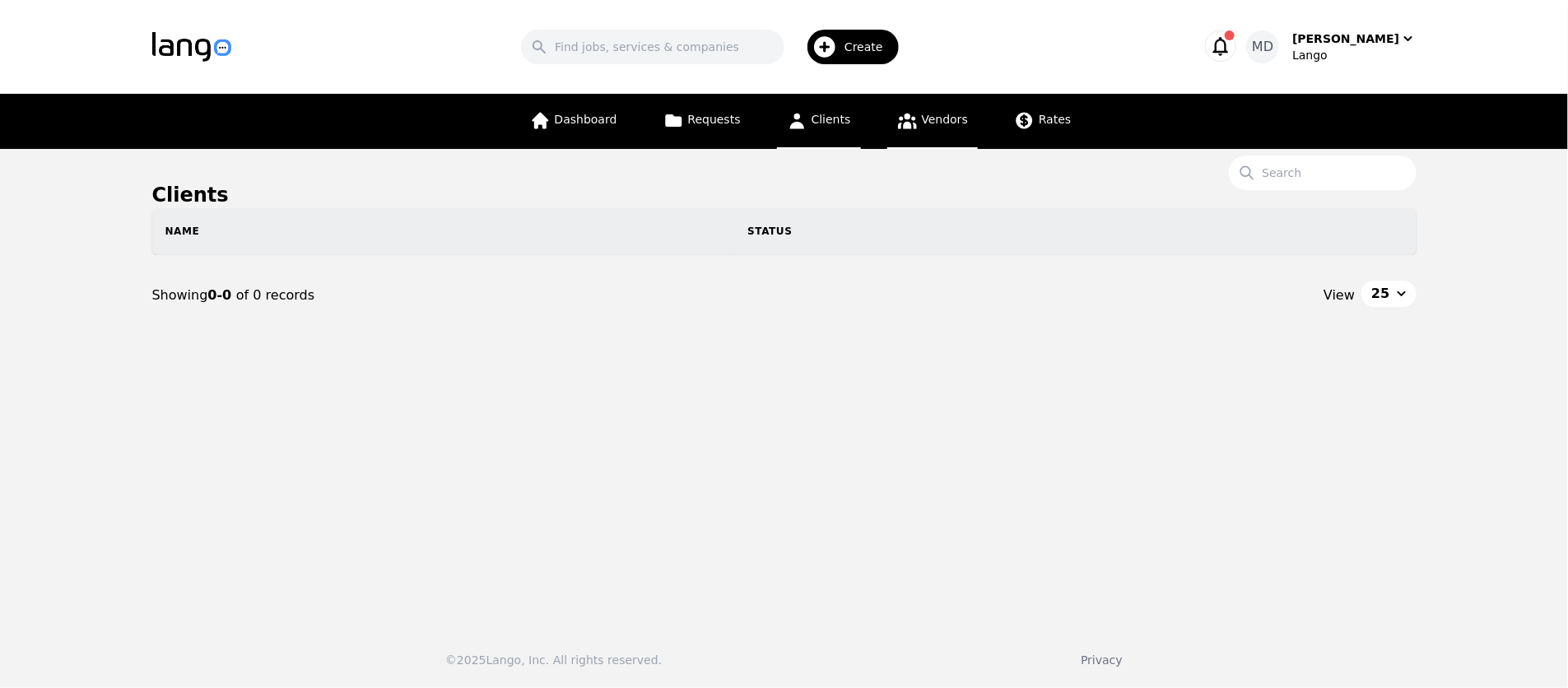
click at [936, 125] on span "Vendors" at bounding box center [945, 119] width 46 height 13
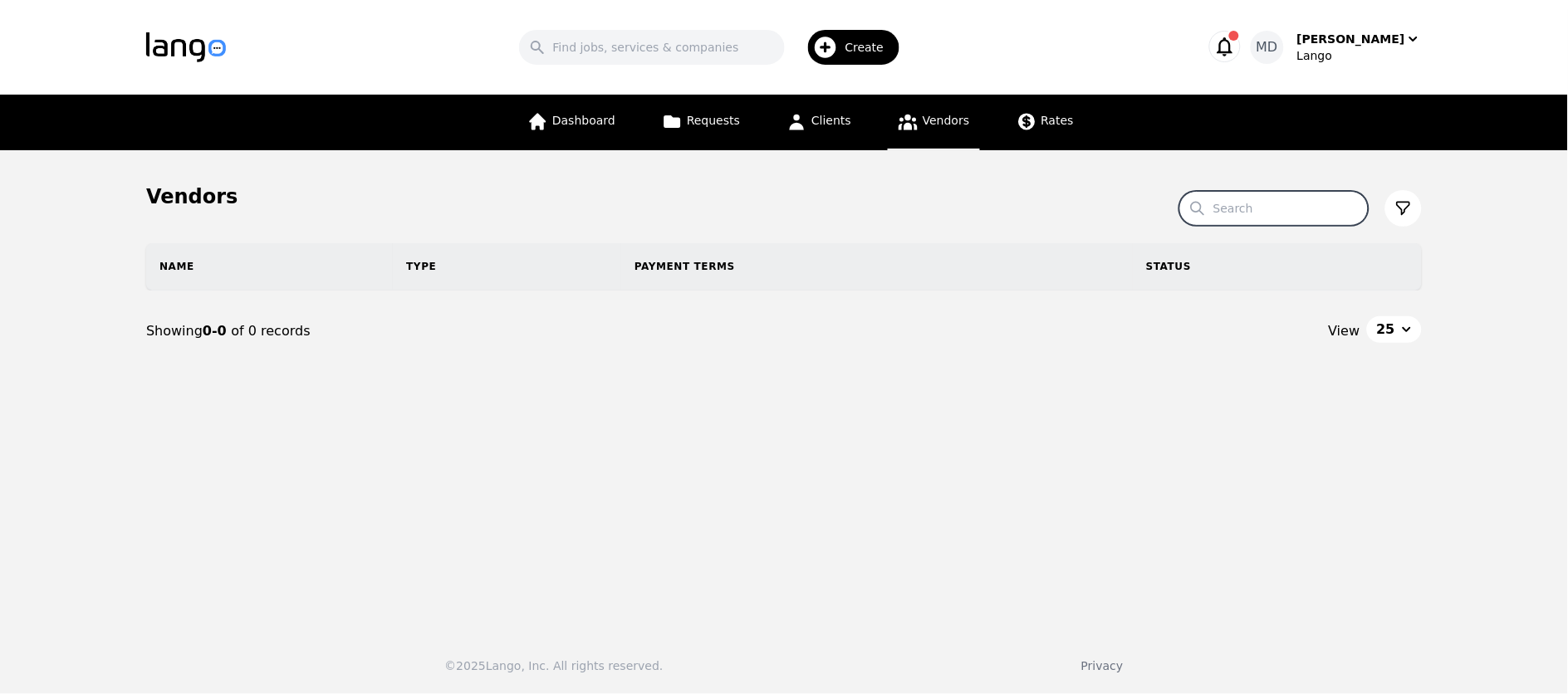
click at [1290, 207] on input "Search" at bounding box center [1273, 208] width 189 height 35
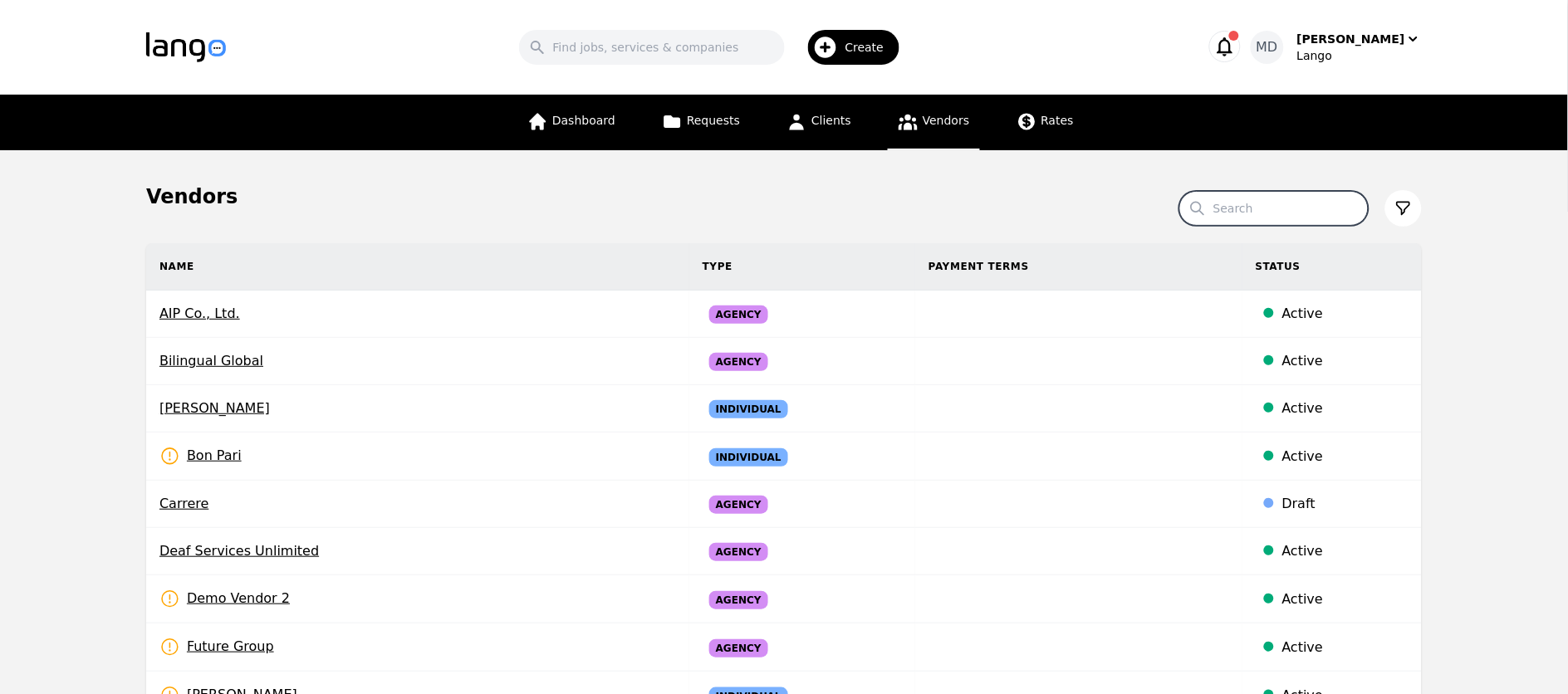
paste input "[PERSON_NAME]"
type input "[PERSON_NAME]"
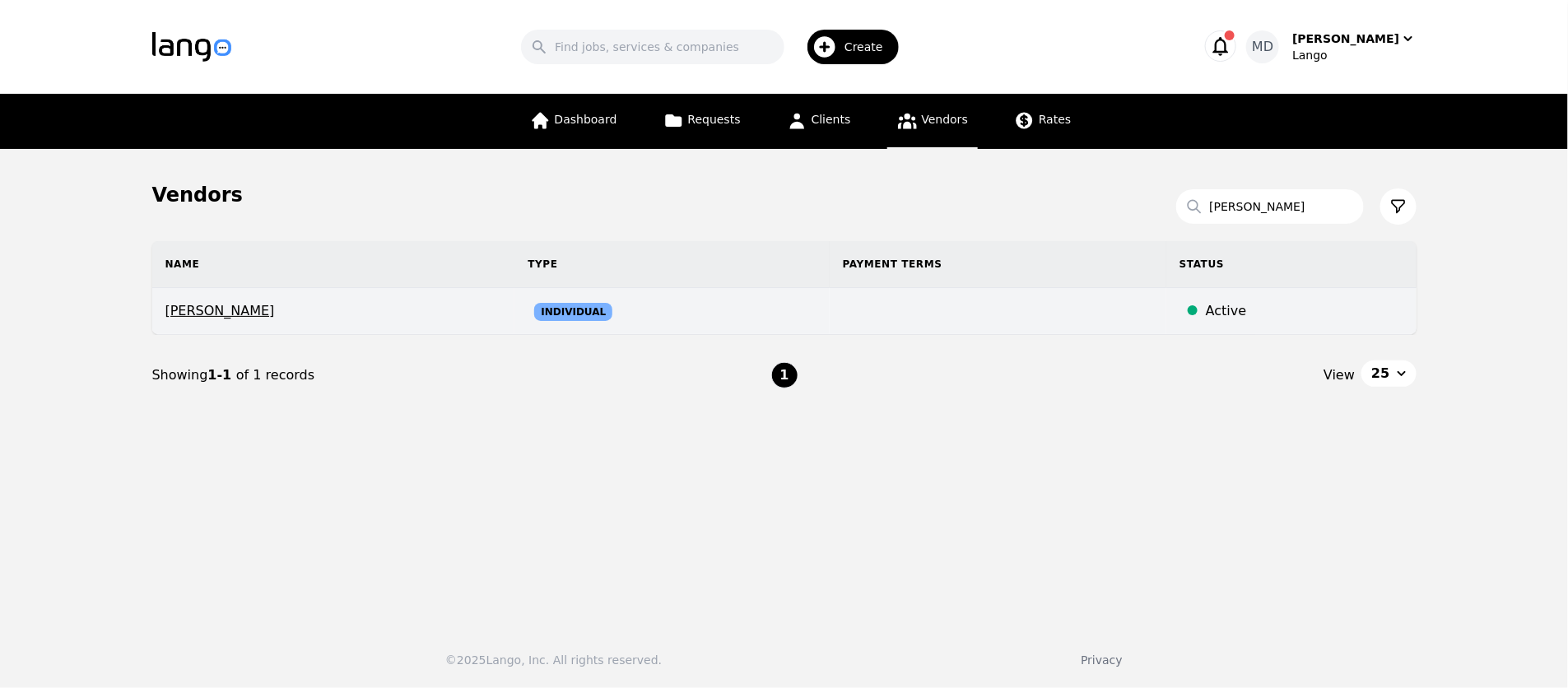
click at [230, 320] on span "[PERSON_NAME]" at bounding box center [334, 312] width 336 height 20
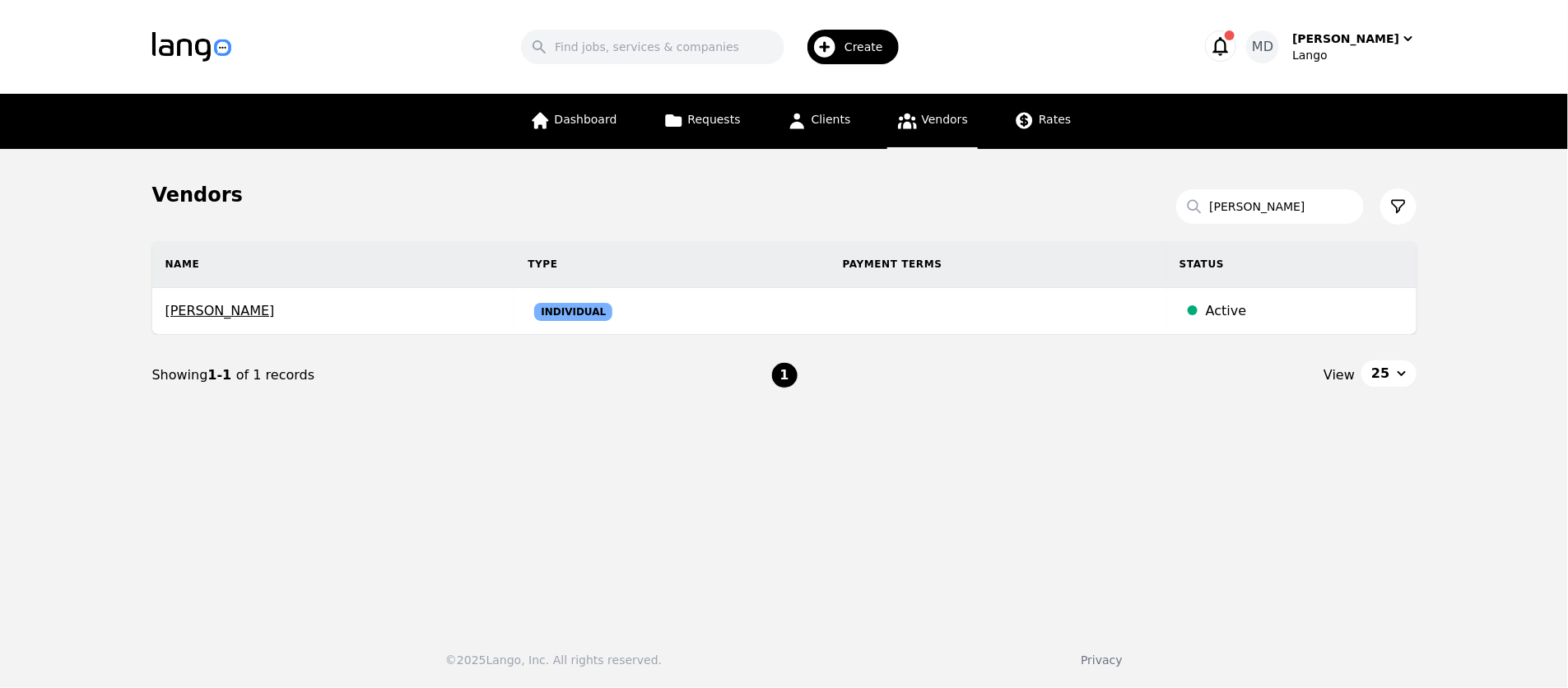
select select "active"
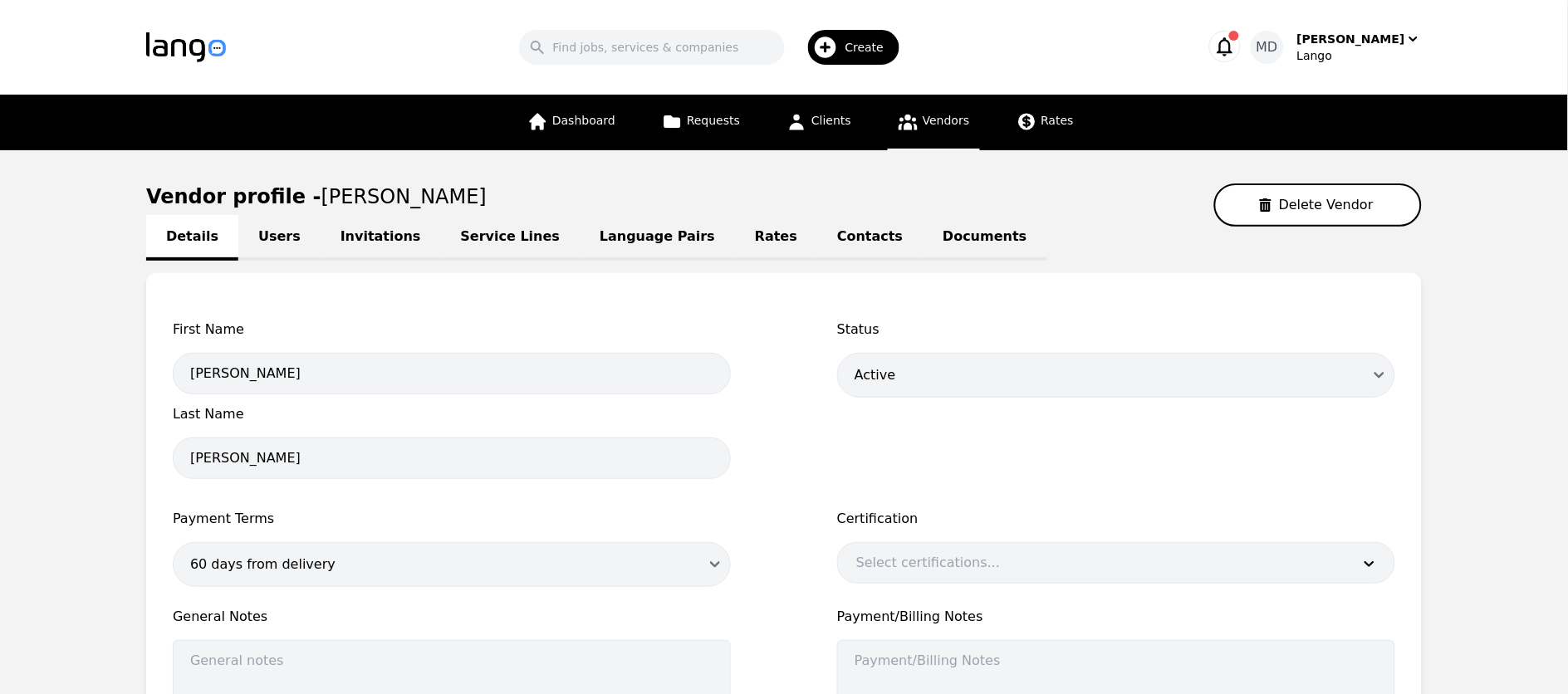
click at [736, 238] on link "Rates" at bounding box center [777, 238] width 83 height 46
